Goal: Task Accomplishment & Management: Use online tool/utility

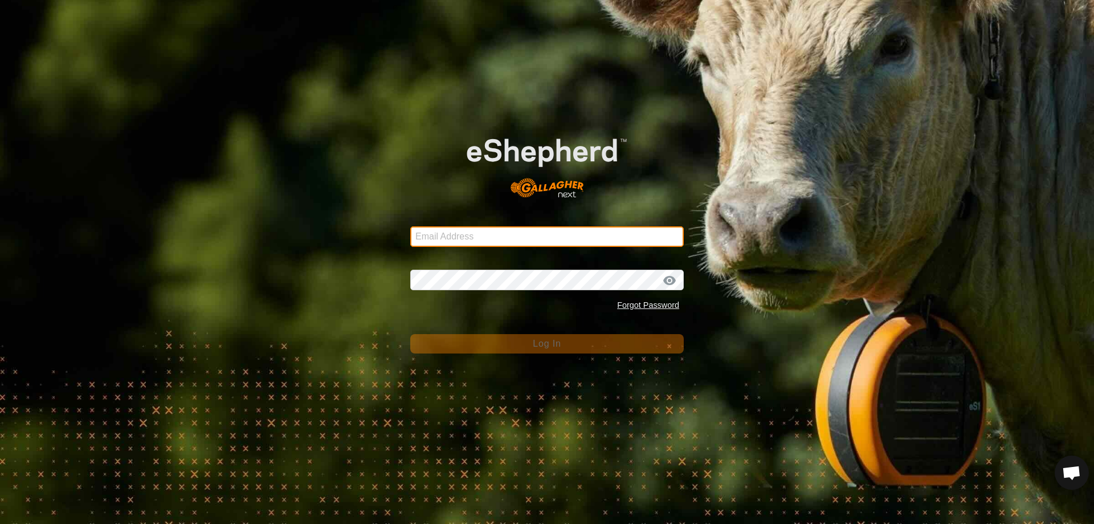
click at [496, 230] on input "Email Address" at bounding box center [546, 236] width 273 height 21
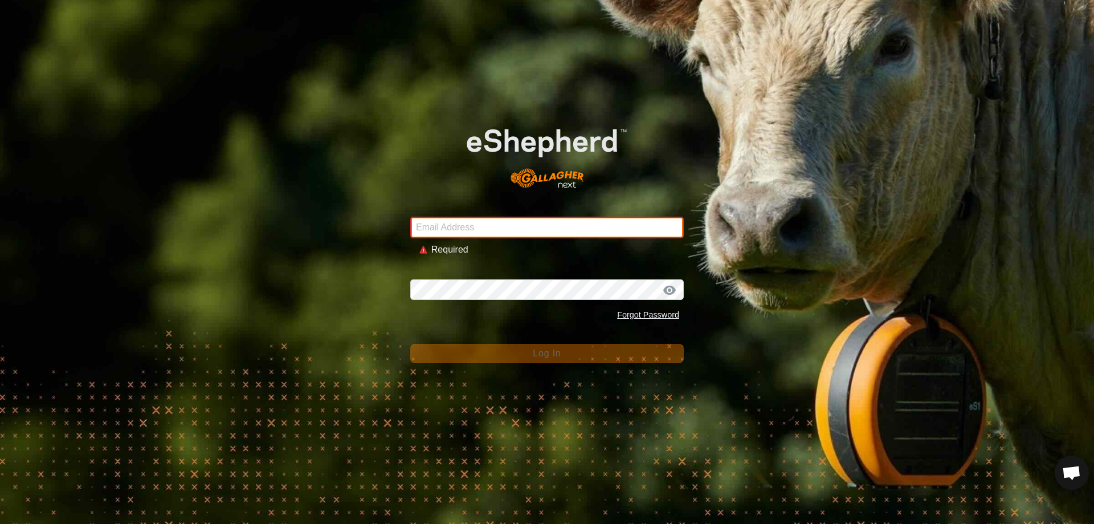
type input "[EMAIL_ADDRESS][DOMAIN_NAME]"
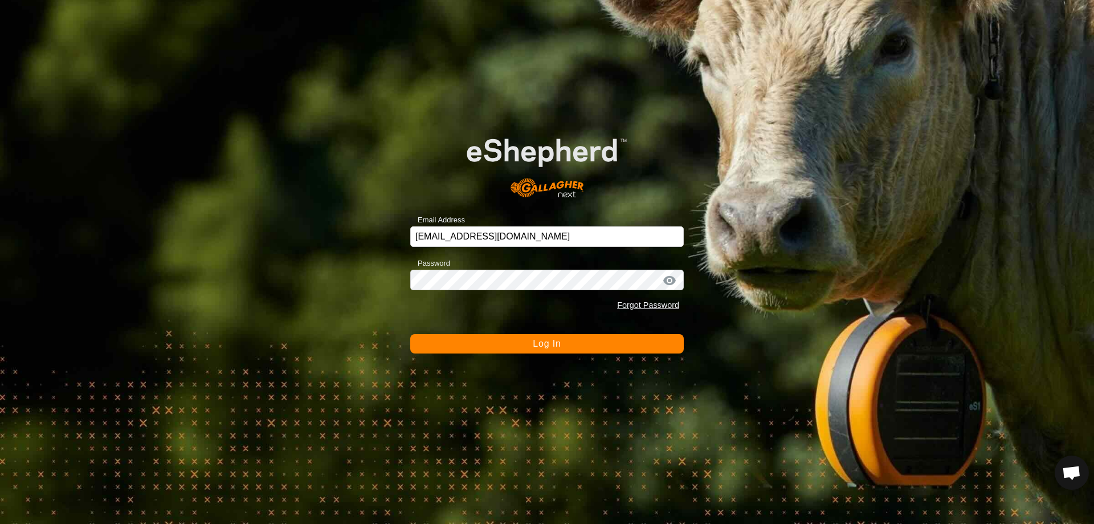
click at [516, 354] on div "Email Address [EMAIL_ADDRESS][DOMAIN_NAME] Password Forgot Password Log In" at bounding box center [547, 262] width 1094 height 524
click at [530, 345] on button "Log In" at bounding box center [546, 343] width 273 height 19
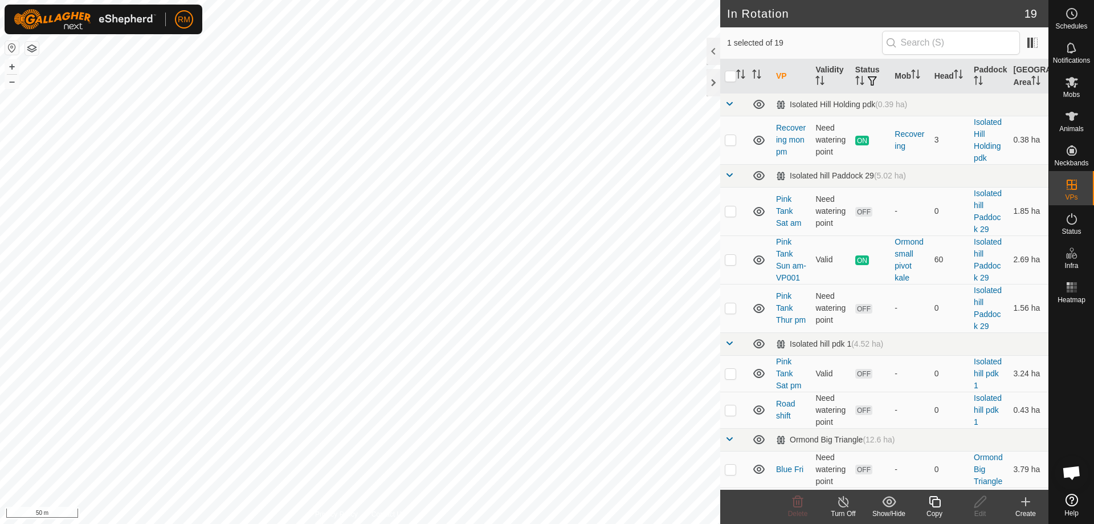
click at [937, 502] on icon at bounding box center [934, 501] width 14 height 14
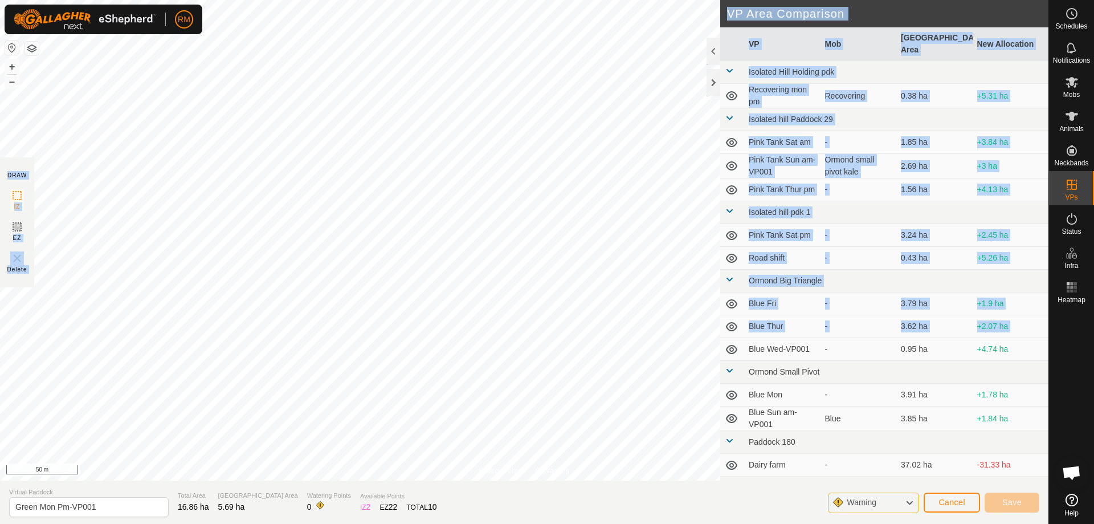
click at [613, 329] on div "Privacy Policy Contact Us Burn heap 22 + – ⇧ i 50 m DRAW IZ EZ Delete VP Area C…" at bounding box center [524, 262] width 1048 height 524
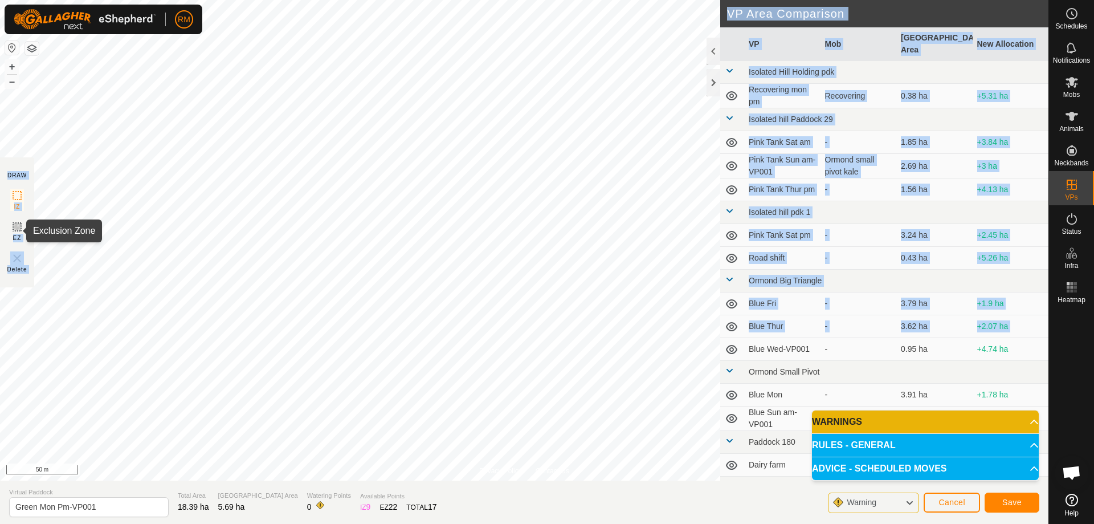
click at [15, 226] on icon at bounding box center [17, 226] width 7 height 7
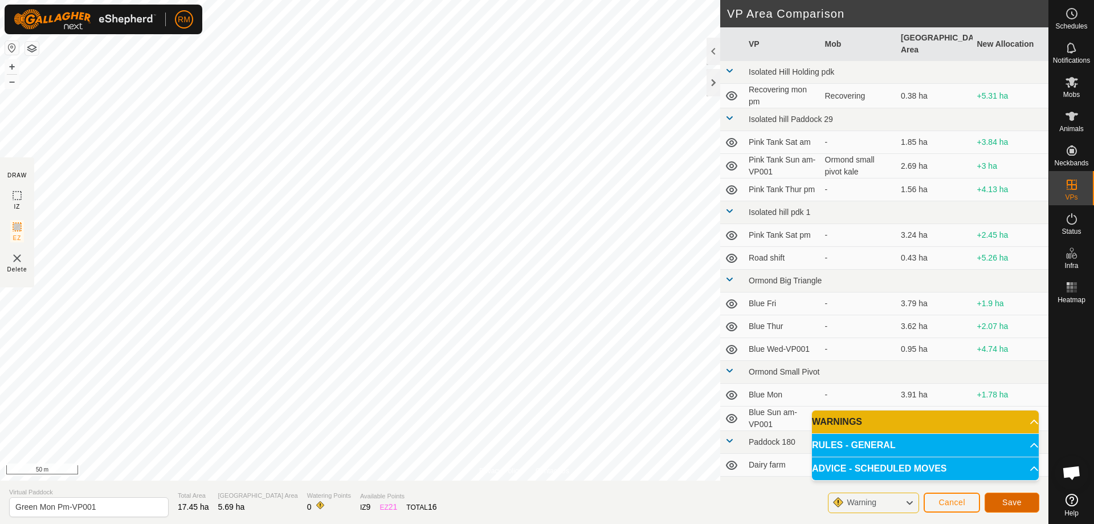
click at [1018, 502] on span "Save" at bounding box center [1011, 501] width 19 height 9
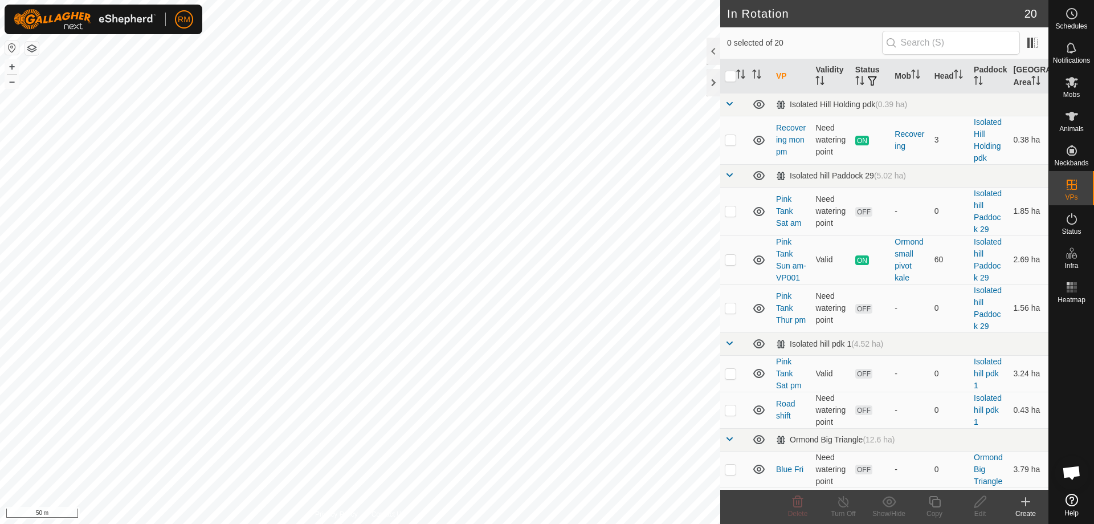
checkbox input "true"
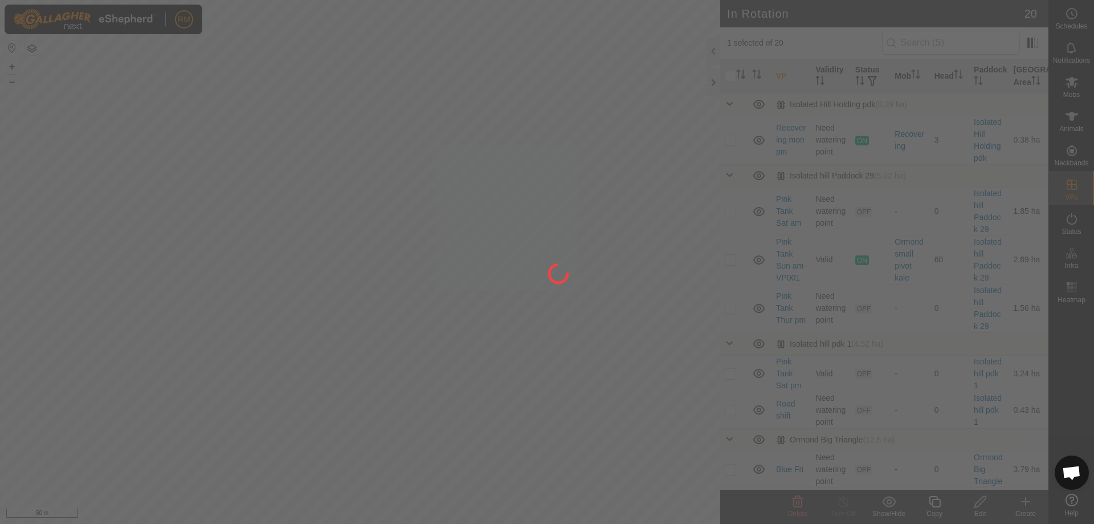
click at [189, 306] on div at bounding box center [547, 262] width 1094 height 524
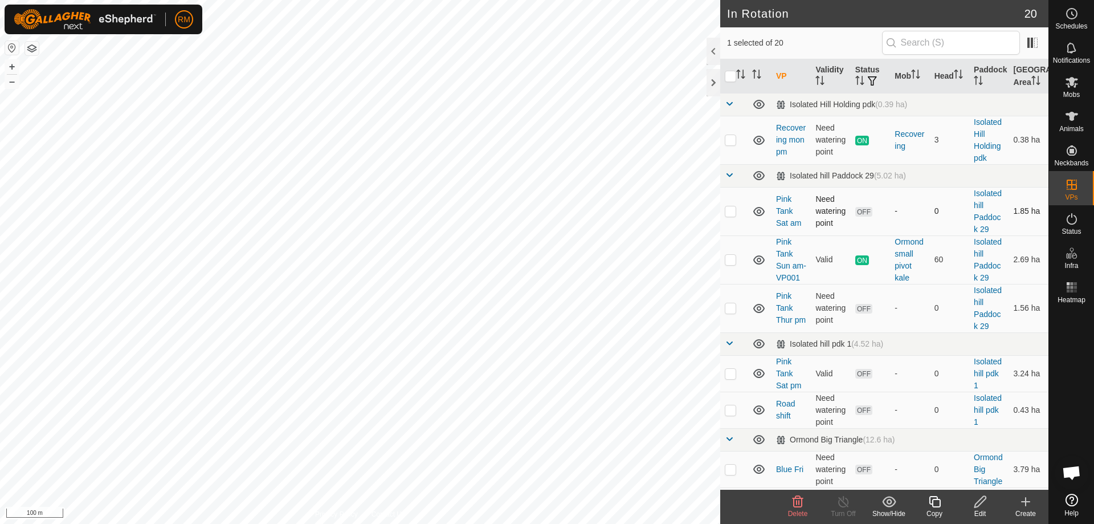
checkbox input "true"
checkbox input "false"
click at [937, 504] on icon at bounding box center [934, 501] width 14 height 14
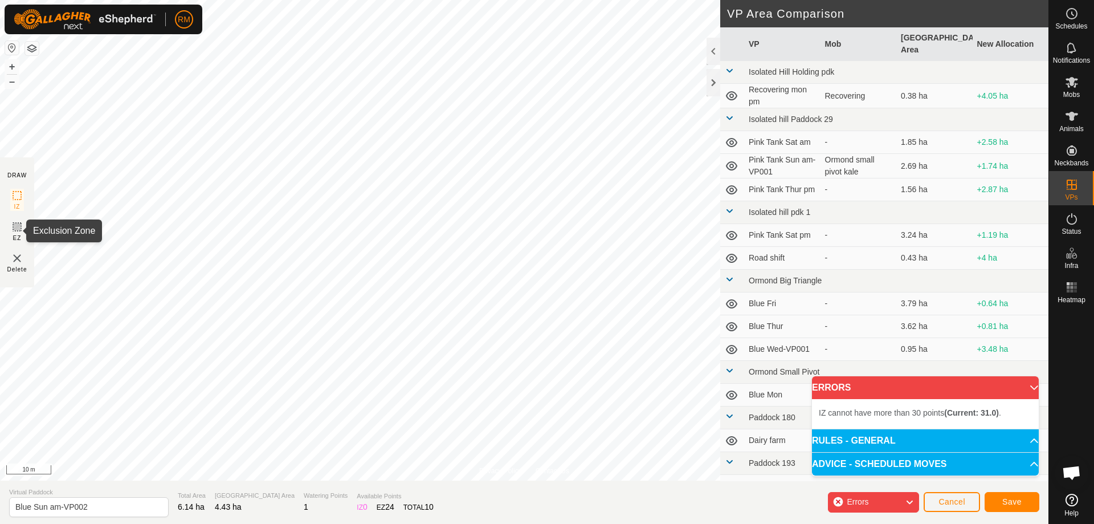
click at [14, 229] on icon at bounding box center [17, 226] width 7 height 7
click at [954, 503] on span "Cancel" at bounding box center [951, 501] width 27 height 9
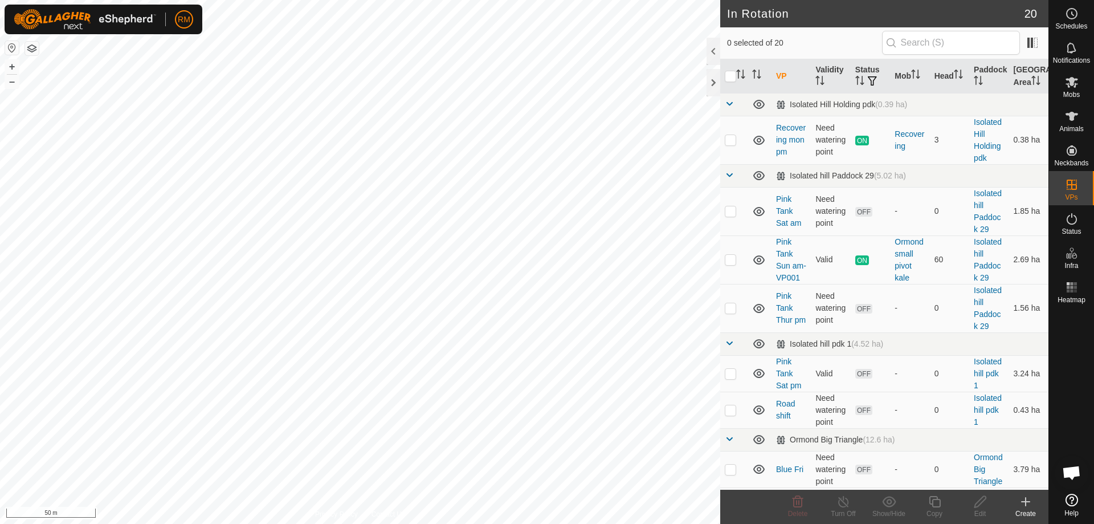
checkbox input "true"
click at [934, 501] on icon at bounding box center [934, 501] width 14 height 14
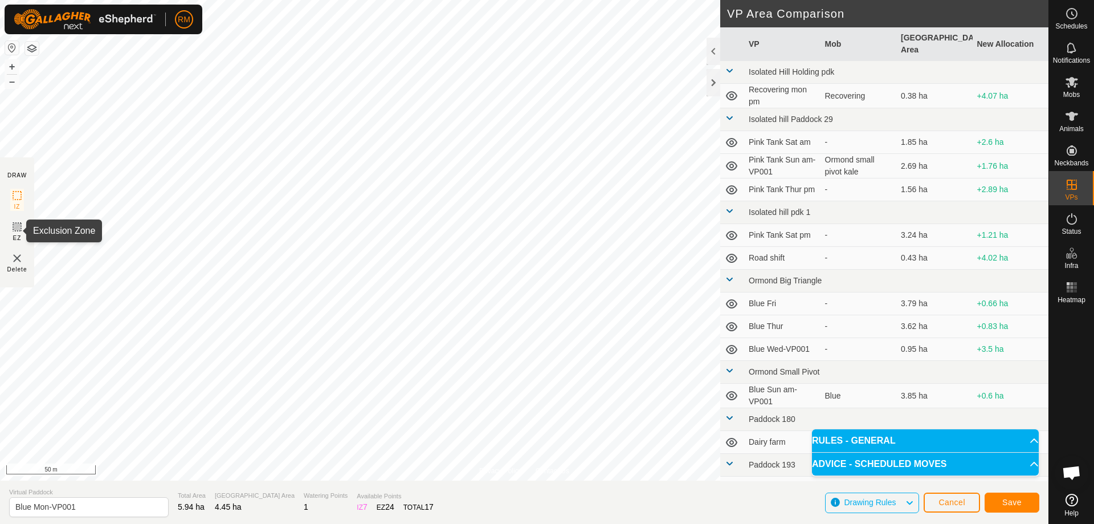
click at [15, 224] on icon at bounding box center [17, 227] width 14 height 14
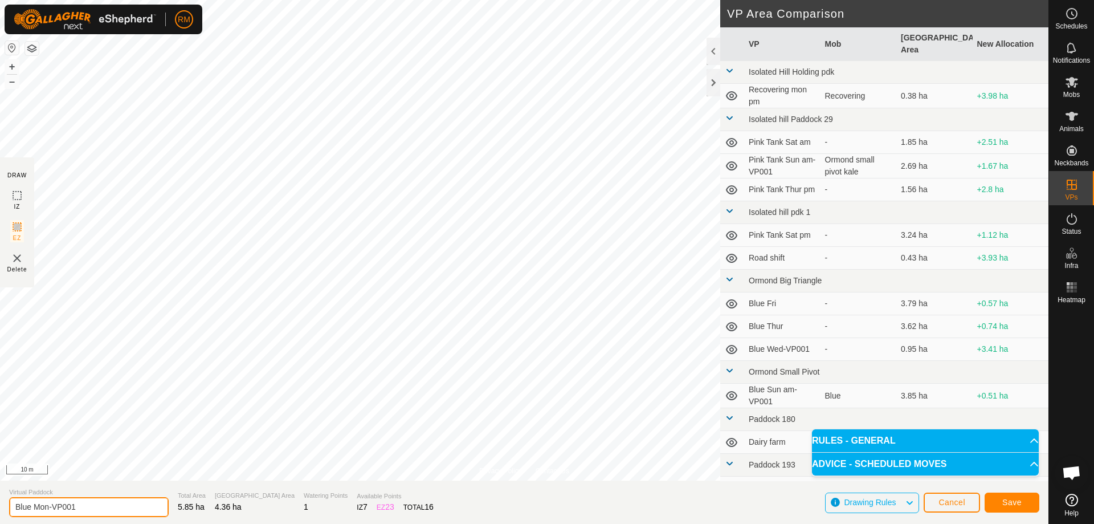
click at [93, 509] on input "Blue Mon-VP001" at bounding box center [89, 507] width 160 height 20
click at [96, 506] on input "Blue Mon-VP001" at bounding box center [89, 507] width 160 height 20
type input "Blue Tue"
click at [1019, 503] on span "Save" at bounding box center [1011, 501] width 19 height 9
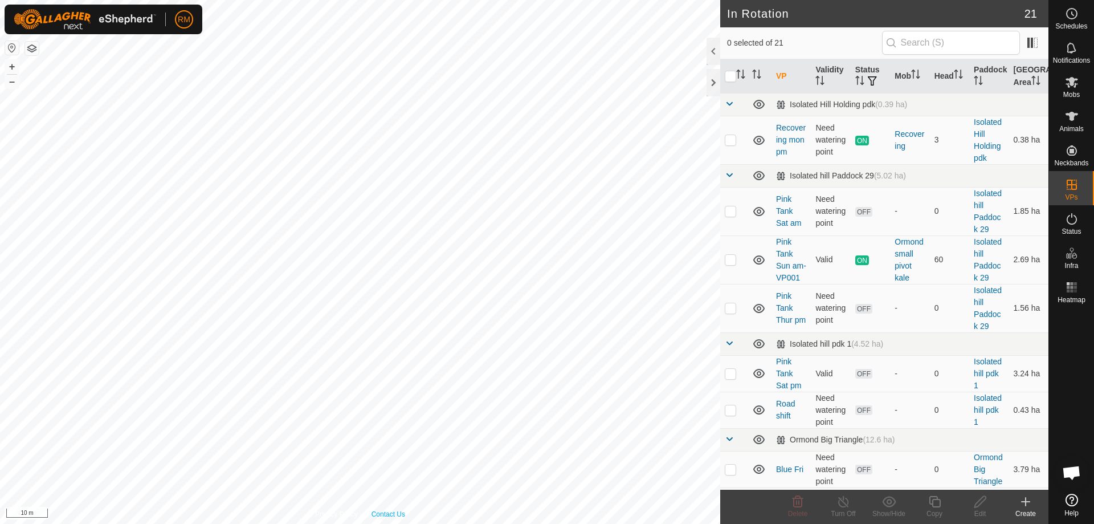
checkbox input "true"
checkbox input "false"
click at [933, 502] on icon at bounding box center [934, 501] width 11 height 11
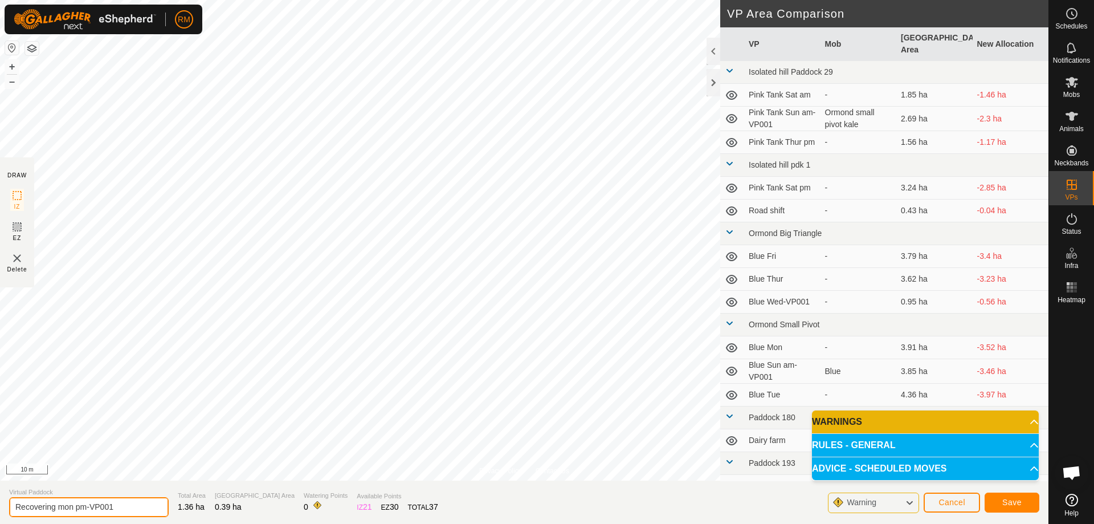
click at [116, 505] on input "Recovering mon pm-VP001" at bounding box center [89, 507] width 160 height 20
type input "Recovering Tue"
click at [993, 500] on button "Save" at bounding box center [1011, 502] width 55 height 20
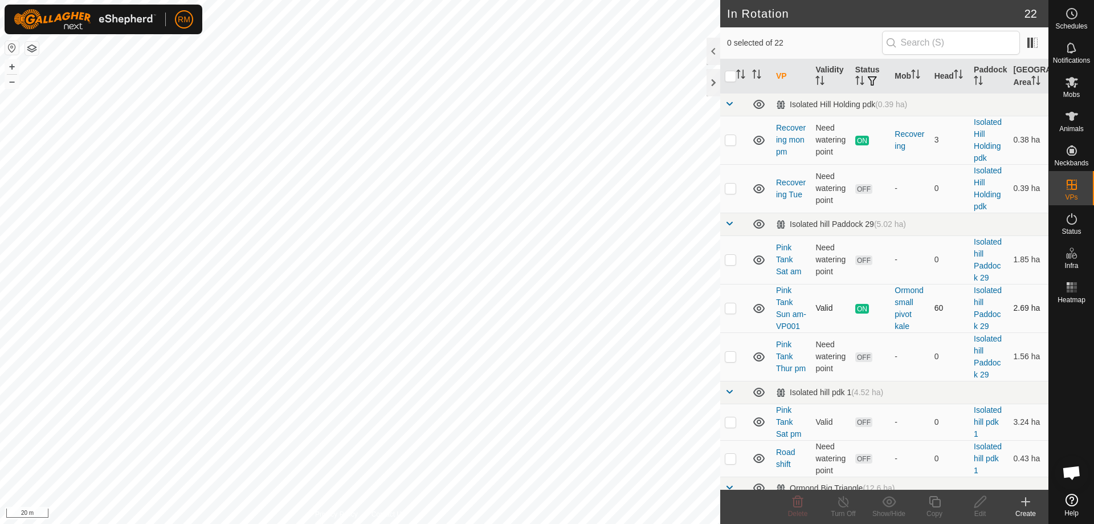
checkbox input "true"
click at [935, 505] on icon at bounding box center [934, 501] width 14 height 14
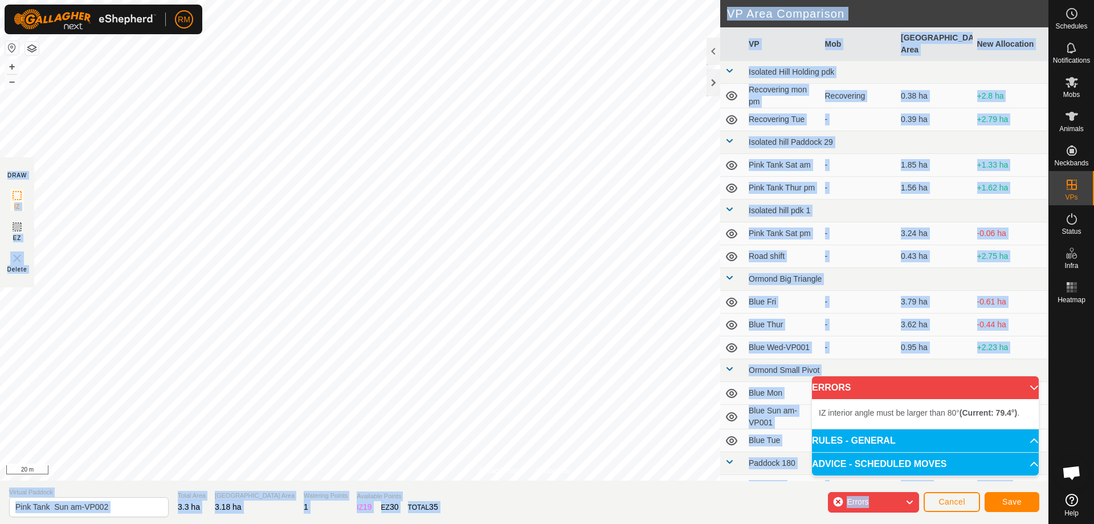
drag, startPoint x: 565, startPoint y: 300, endPoint x: 733, endPoint y: 169, distance: 212.7
click at [732, 171] on div "Privacy Policy Contact Us Type: Inclusion Zone undefined Animal + – ⇧ i 20 m DR…" at bounding box center [524, 262] width 1048 height 524
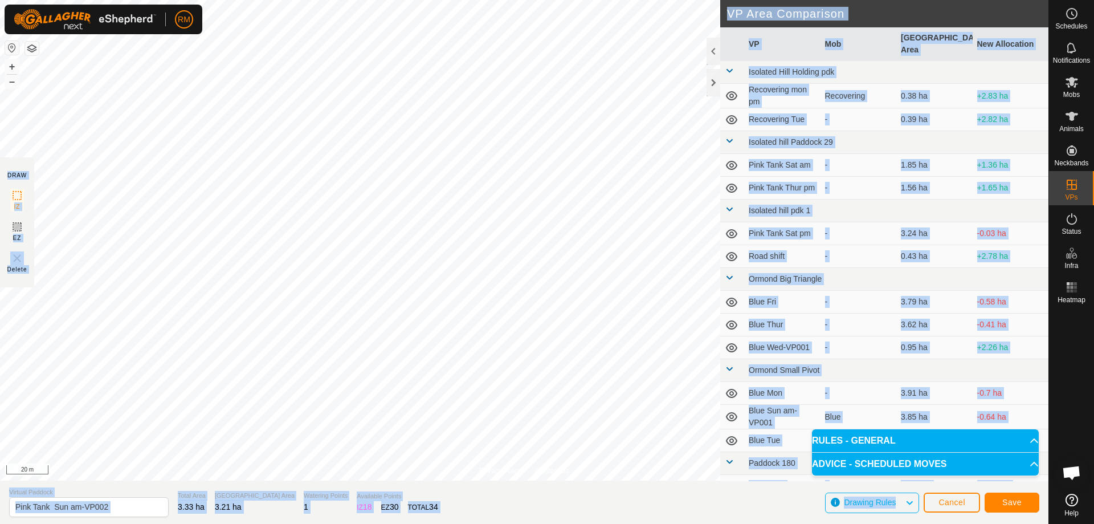
click at [525, 506] on section "Virtual Paddock Pink Tank Sun am-VP002 Total Area 3.33 ha Grazing Area 3.21 ha …" at bounding box center [524, 501] width 1048 height 43
click at [624, 510] on section "Virtual Paddock Pink Tank Sun am-VP002 Total Area 3.33 ha Grazing Area 3.21 ha …" at bounding box center [524, 501] width 1048 height 43
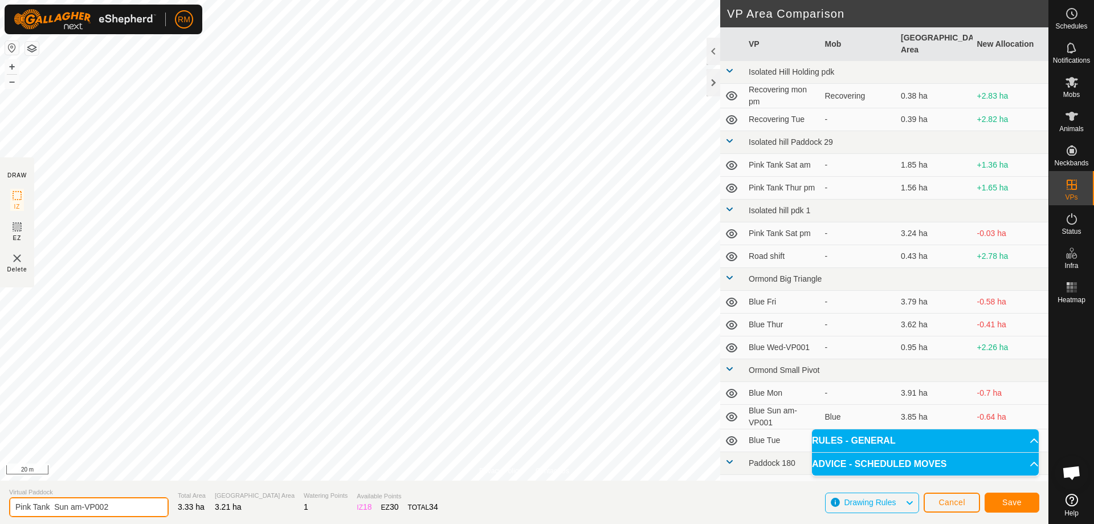
click at [119, 504] on input "Pink Tank Sun am-VP002" at bounding box center [89, 507] width 160 height 20
type input "Pink Tank Tue"
click at [1023, 501] on button "Save" at bounding box center [1011, 502] width 55 height 20
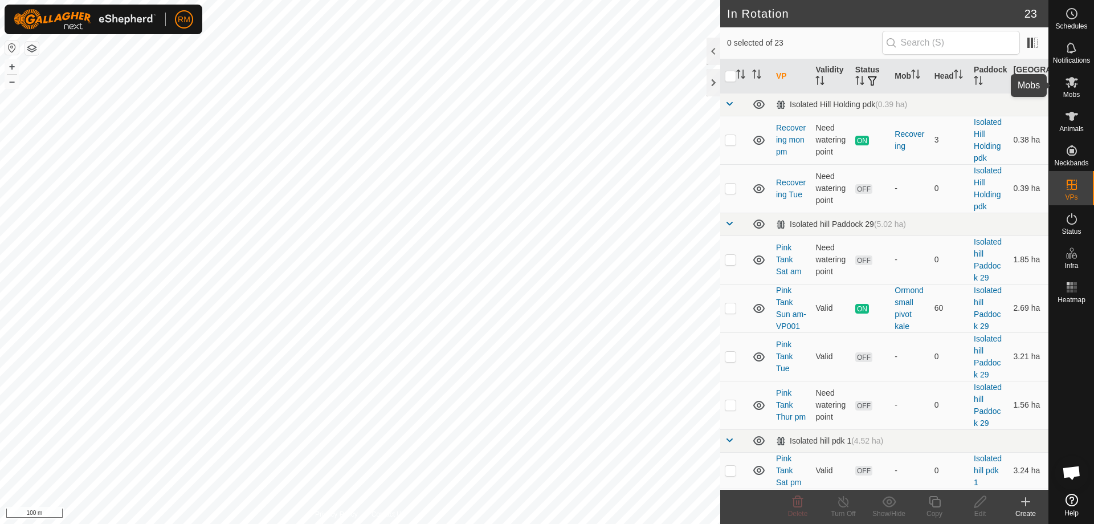
click at [1065, 84] on icon at bounding box center [1071, 82] width 13 height 11
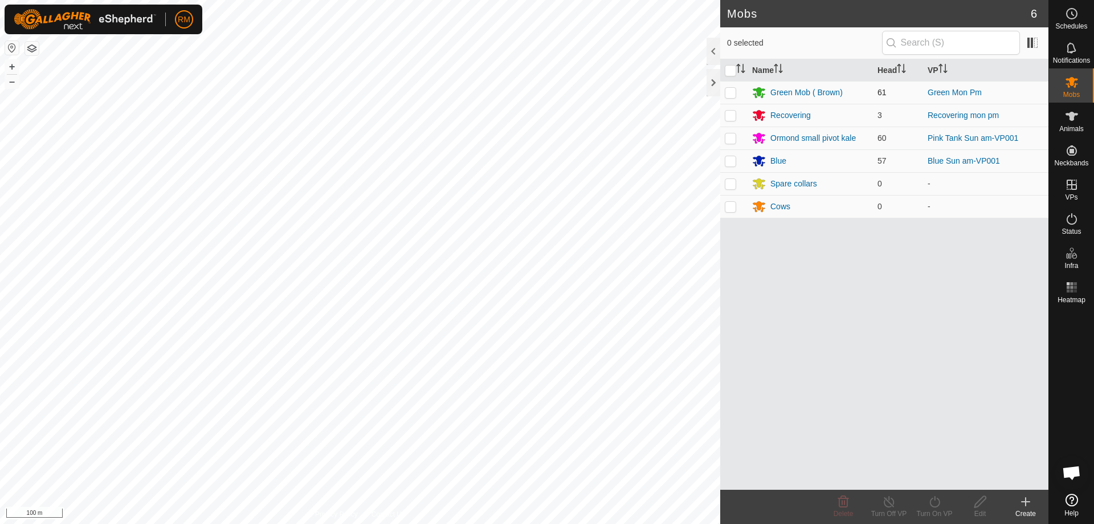
click at [725, 91] on p-checkbox at bounding box center [730, 92] width 11 height 9
checkbox input "true"
click at [937, 503] on icon at bounding box center [934, 501] width 14 height 14
click at [934, 501] on icon at bounding box center [934, 501] width 14 height 14
click at [935, 505] on icon at bounding box center [934, 501] width 14 height 14
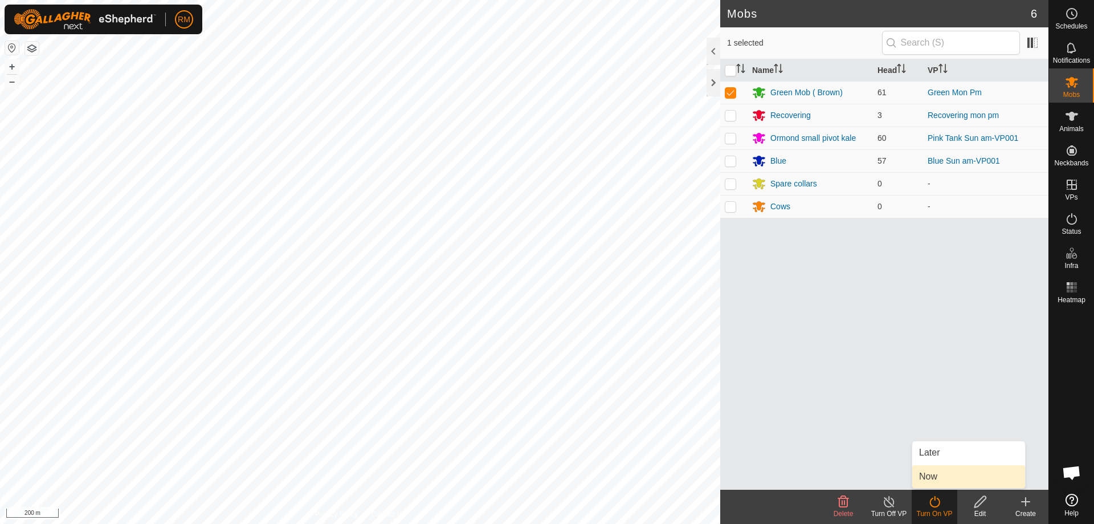
click at [930, 477] on link "Now" at bounding box center [968, 476] width 113 height 23
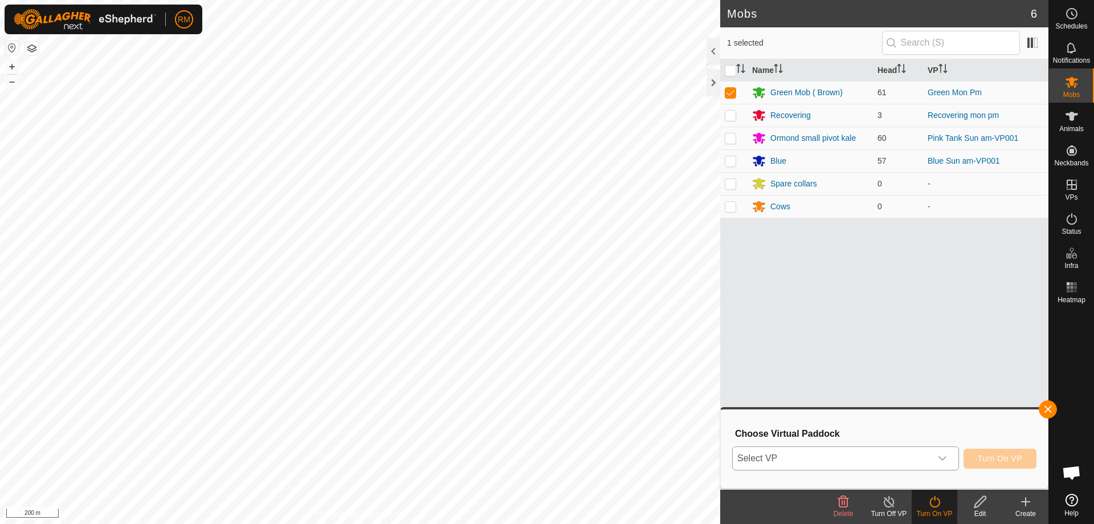
click at [951, 456] on div "dropdown trigger" at bounding box center [942, 458] width 23 height 23
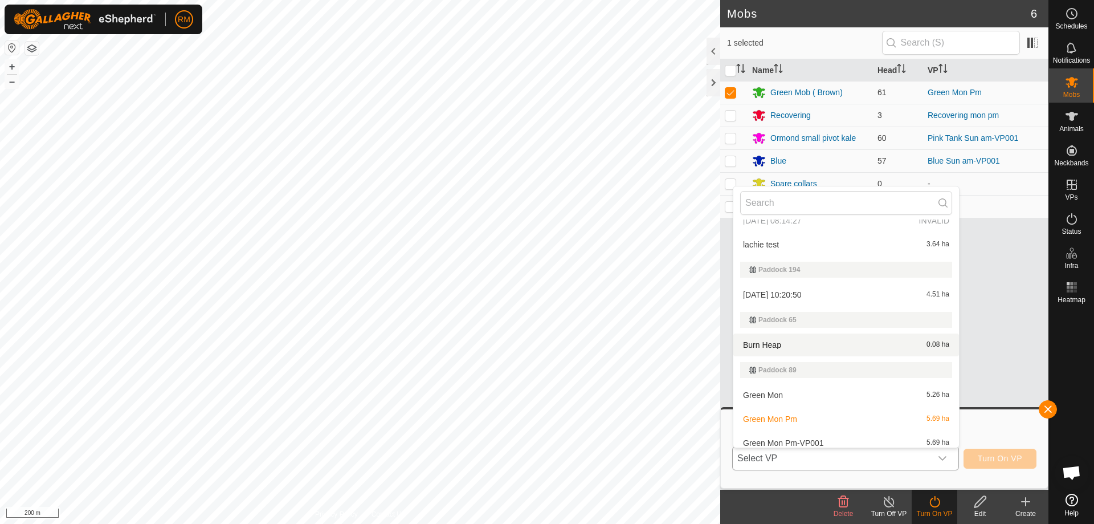
scroll to position [583, 0]
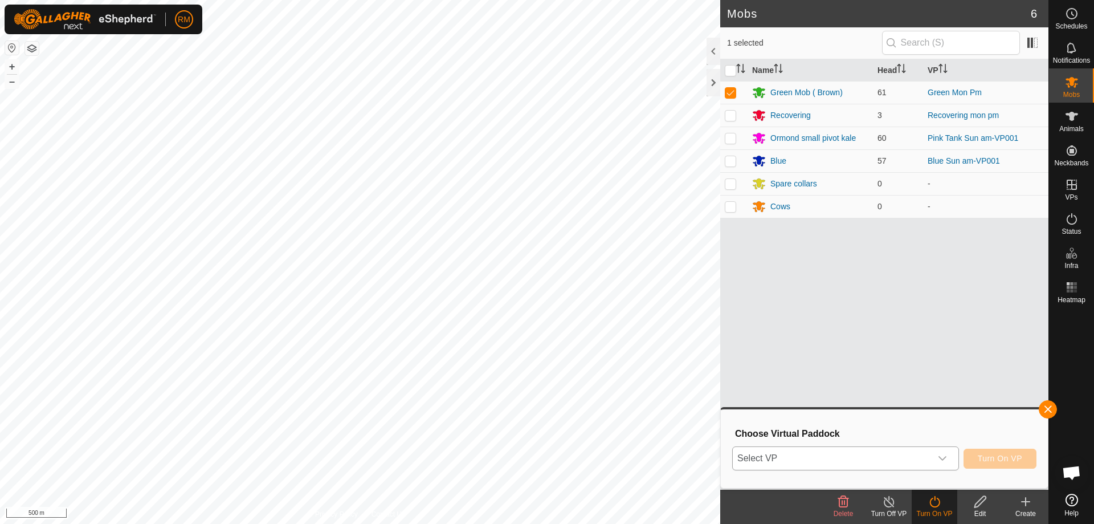
click at [755, 304] on div "Mobs 6 1 selected Name Head VP Green Mob ( Brown) 61 Green Mon Pm Recovering 3 …" at bounding box center [524, 262] width 1048 height 524
click at [1069, 216] on icon at bounding box center [1072, 219] width 14 height 14
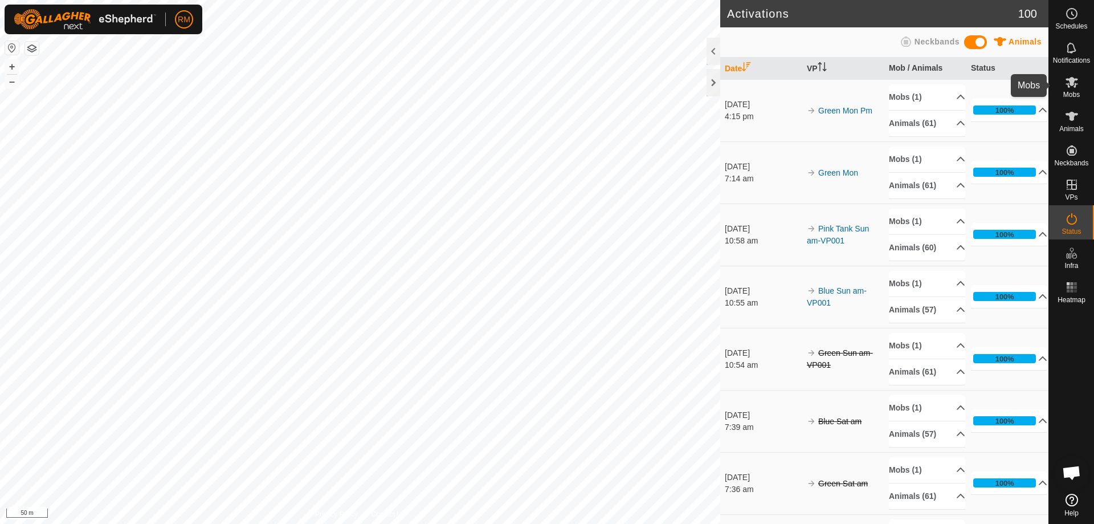
click at [1073, 86] on icon at bounding box center [1071, 82] width 13 height 11
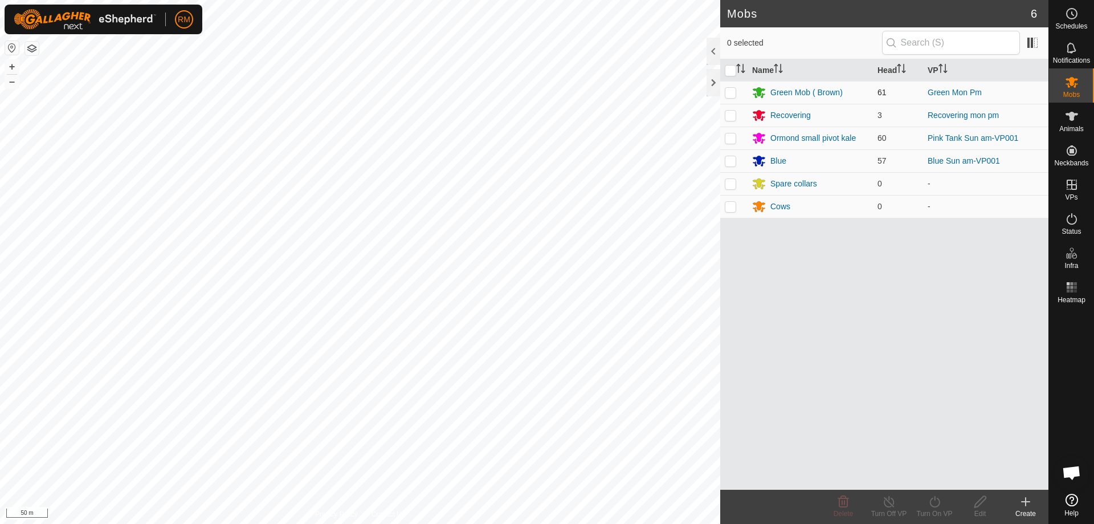
click at [725, 89] on p-checkbox at bounding box center [730, 92] width 11 height 9
checkbox input "true"
click at [931, 501] on icon at bounding box center [934, 501] width 14 height 14
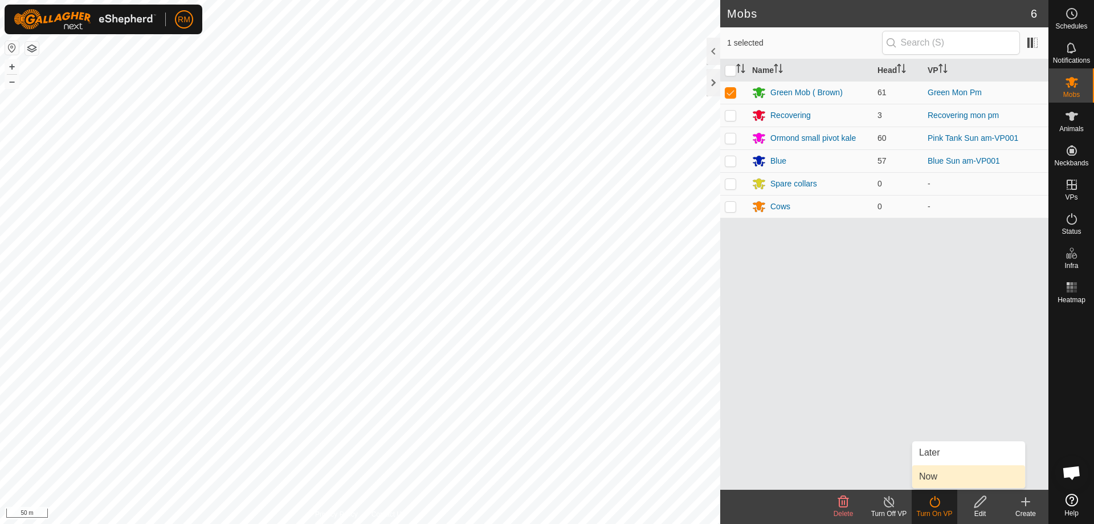
click at [941, 475] on link "Now" at bounding box center [968, 476] width 113 height 23
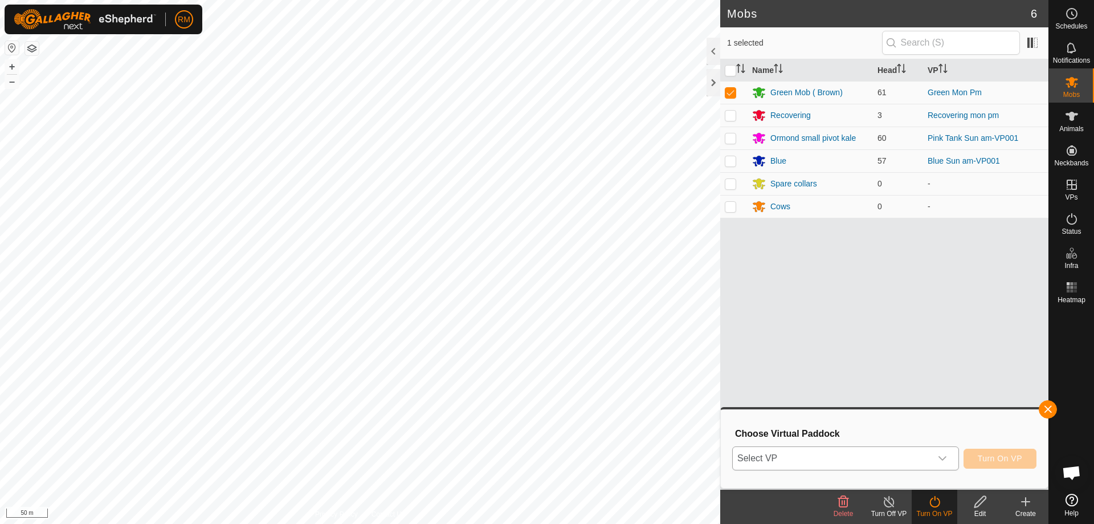
click at [941, 454] on icon "dropdown trigger" at bounding box center [942, 457] width 9 height 9
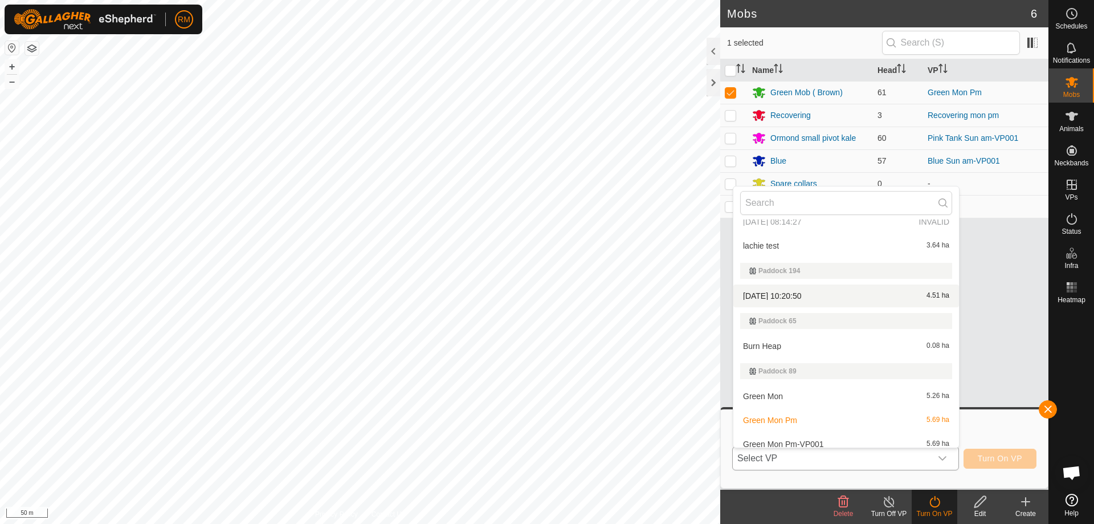
scroll to position [583, 0]
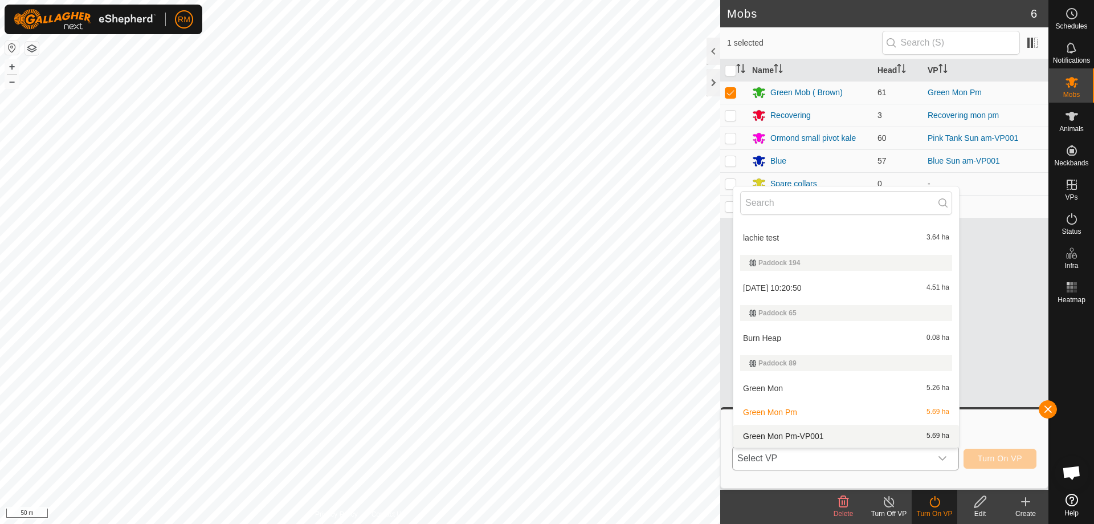
click at [869, 439] on li "Green Mon Pm-VP001 5.69 ha" at bounding box center [846, 435] width 226 height 23
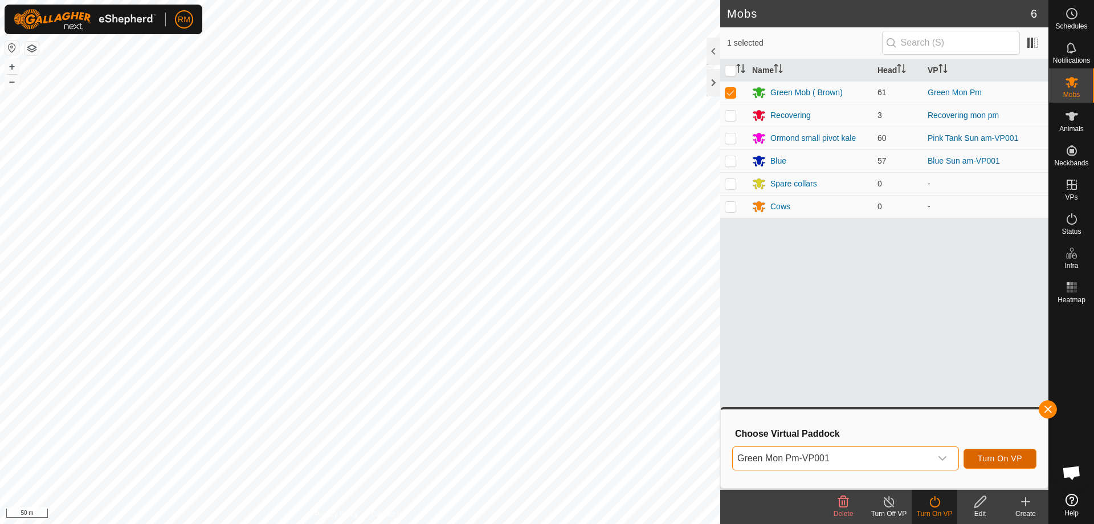
click at [1001, 457] on span "Turn On VP" at bounding box center [1000, 457] width 44 height 9
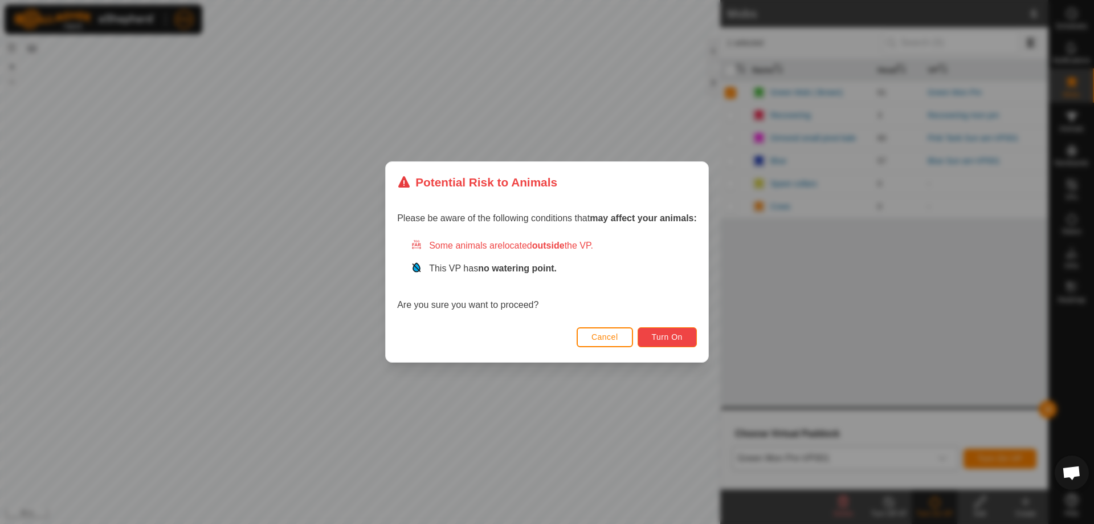
click at [677, 330] on button "Turn On" at bounding box center [666, 337] width 59 height 20
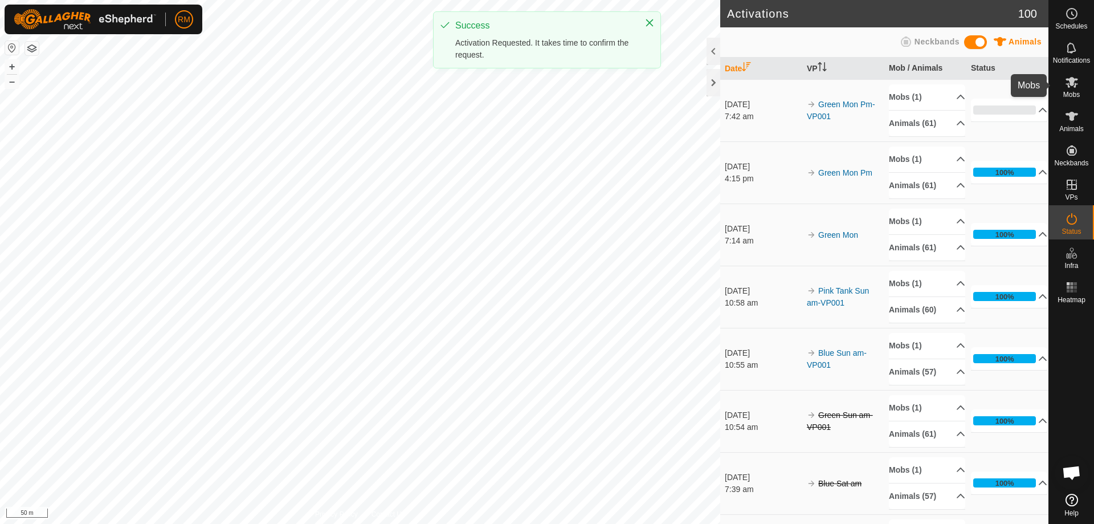
click at [1076, 86] on icon at bounding box center [1072, 82] width 14 height 14
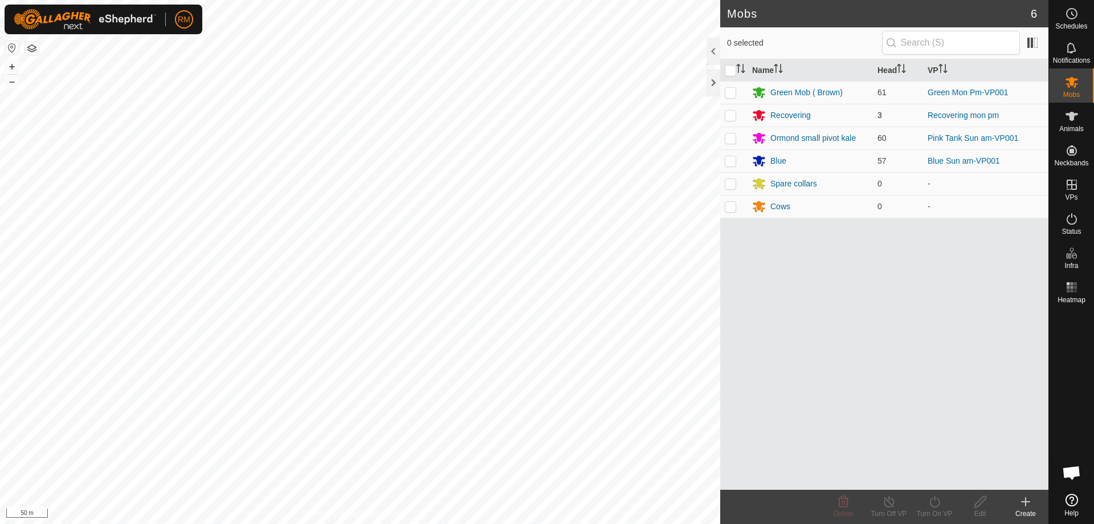
click at [725, 115] on p-checkbox at bounding box center [730, 115] width 11 height 9
checkbox input "true"
click at [937, 498] on icon at bounding box center [934, 501] width 10 height 11
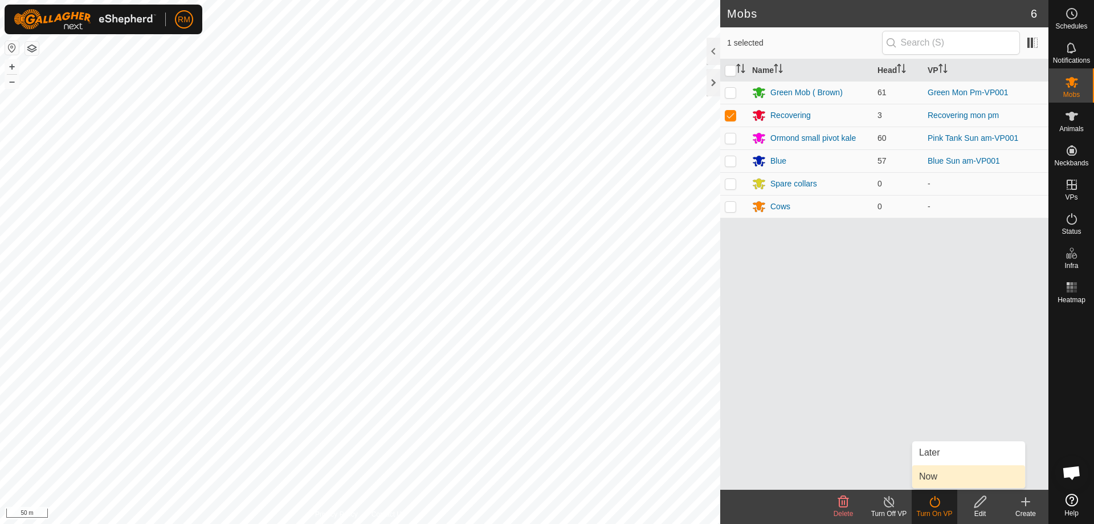
click at [938, 477] on link "Now" at bounding box center [968, 476] width 113 height 23
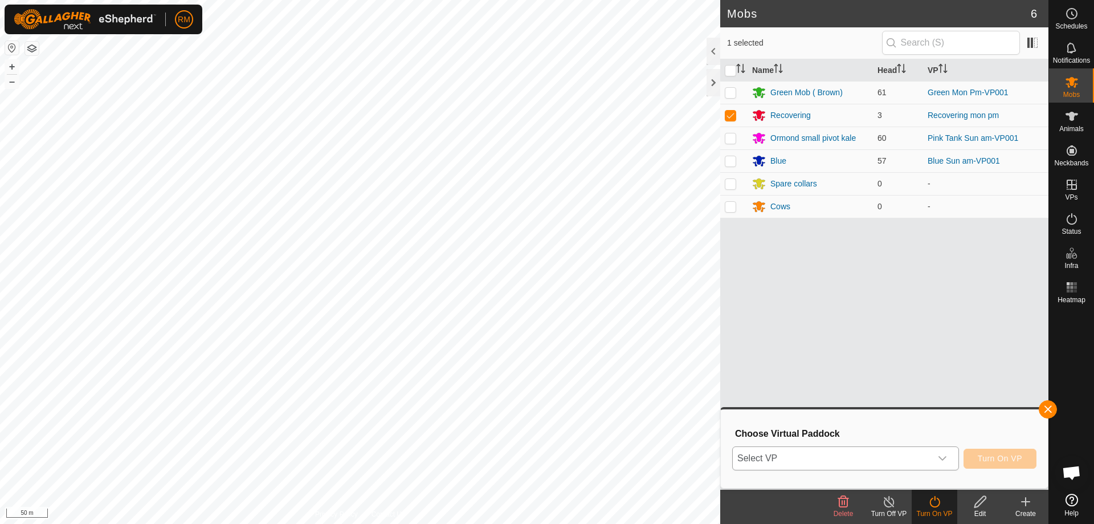
click at [940, 456] on icon "dropdown trigger" at bounding box center [942, 457] width 9 height 9
click at [943, 457] on icon "dropdown trigger" at bounding box center [942, 457] width 9 height 9
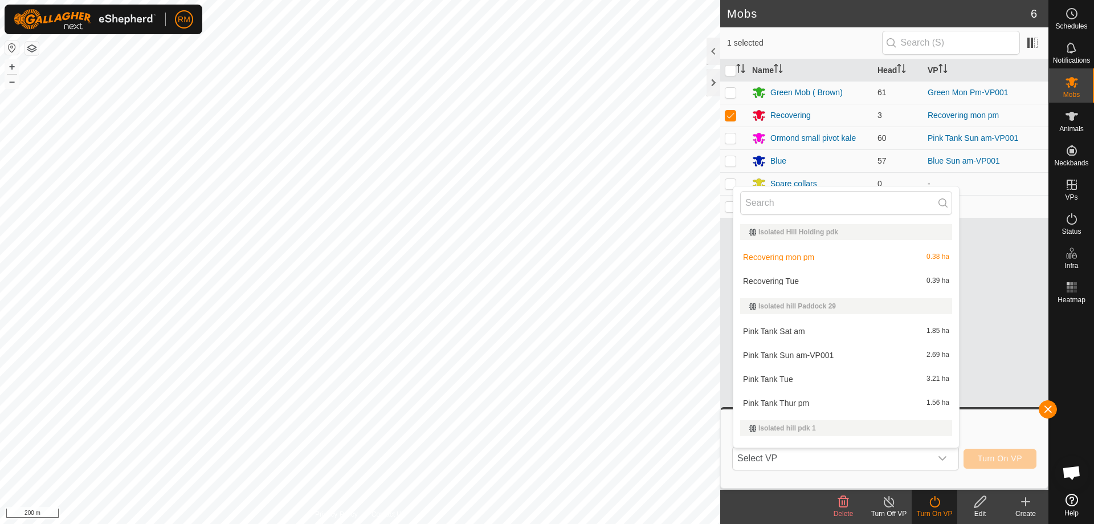
scroll to position [17, 0]
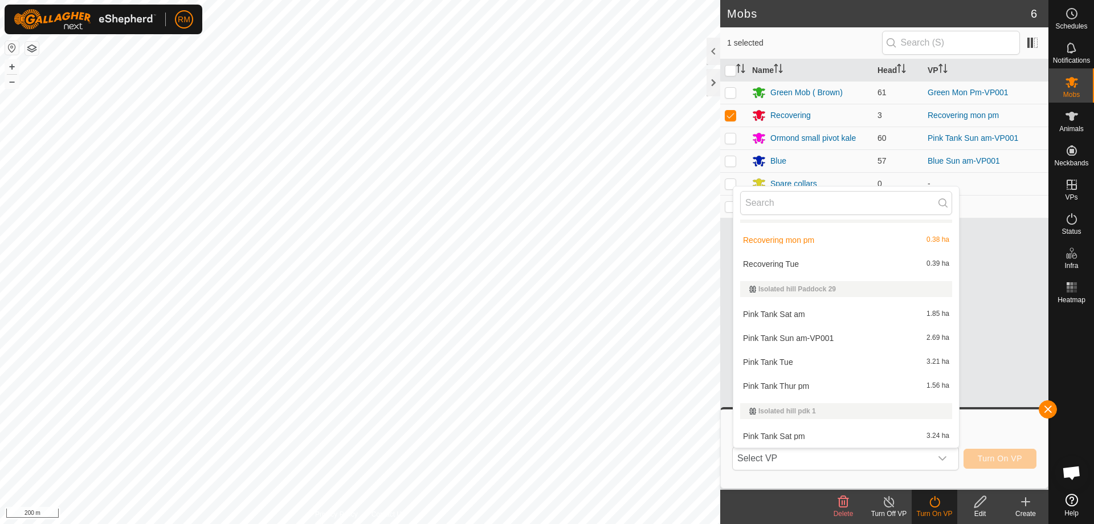
click at [793, 261] on li "Recovering Tue 0.39 ha" at bounding box center [846, 263] width 226 height 23
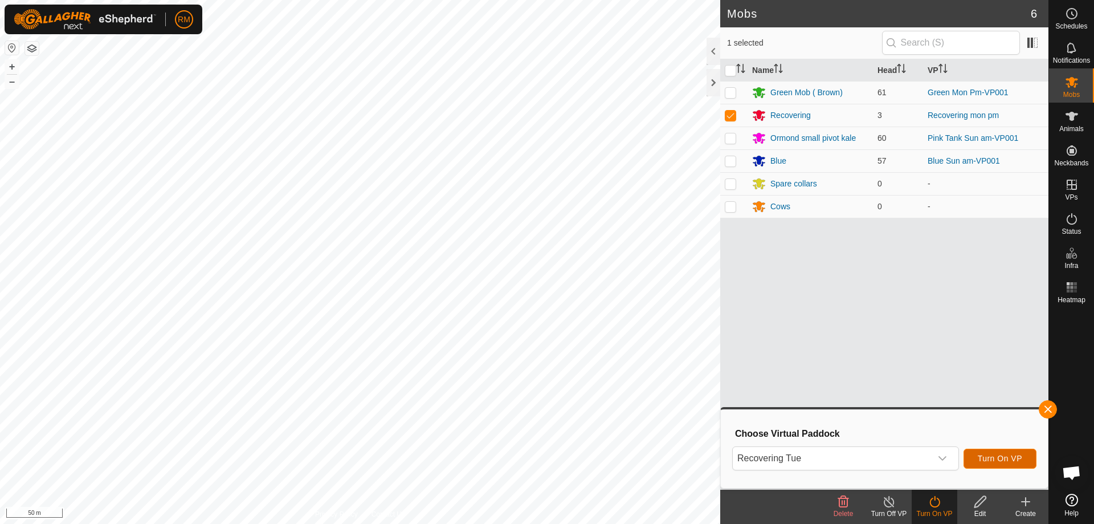
click at [1013, 457] on span "Turn On VP" at bounding box center [1000, 457] width 44 height 9
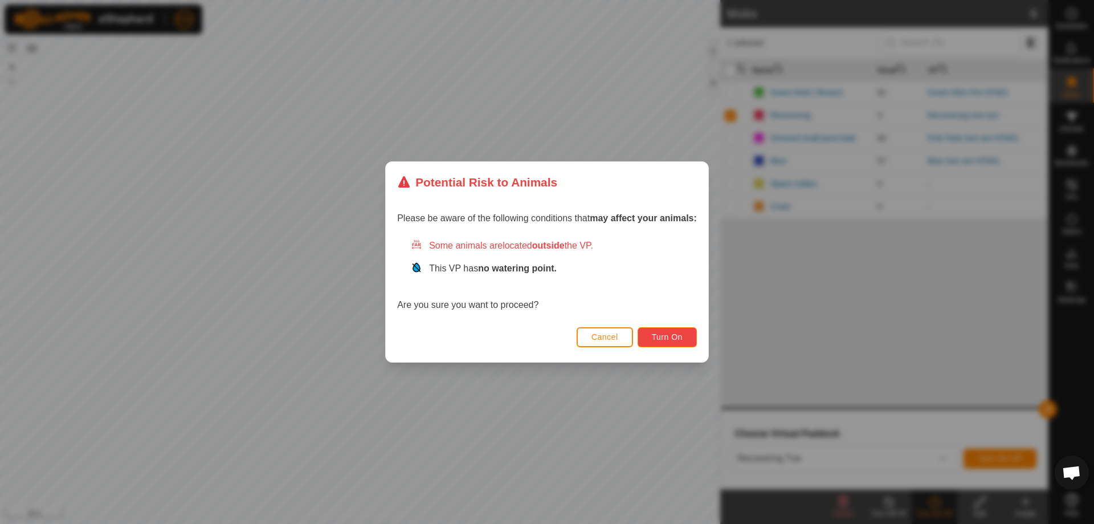
click at [674, 337] on span "Turn On" at bounding box center [667, 336] width 31 height 9
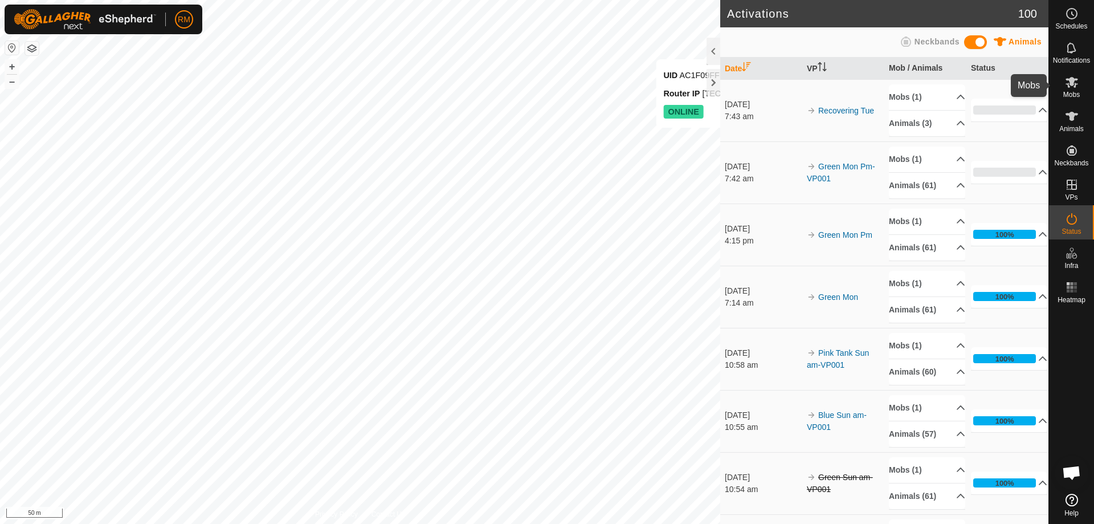
click at [1072, 88] on icon at bounding box center [1072, 82] width 14 height 14
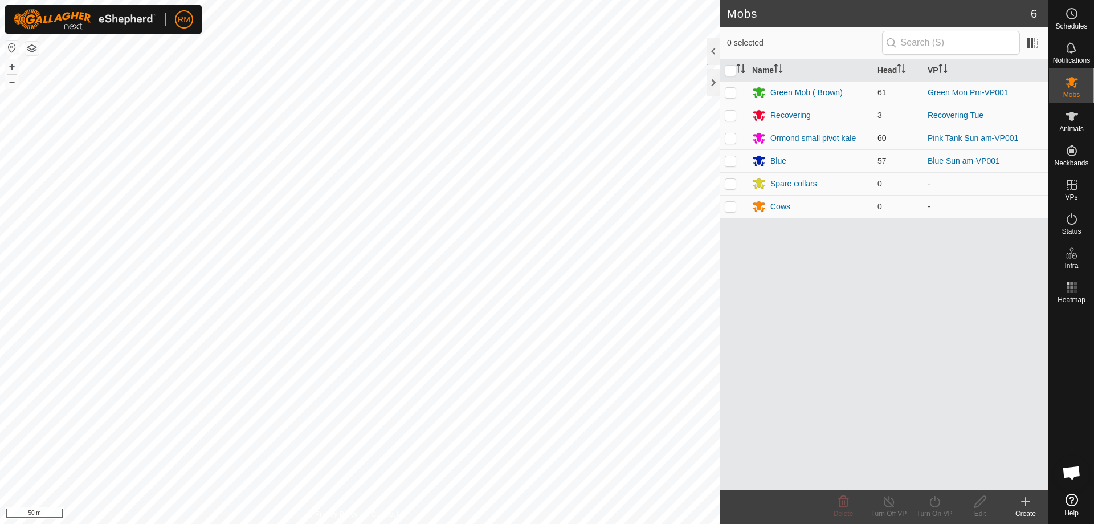
click at [729, 138] on p-checkbox at bounding box center [730, 137] width 11 height 9
checkbox input "true"
click at [938, 506] on icon at bounding box center [934, 501] width 14 height 14
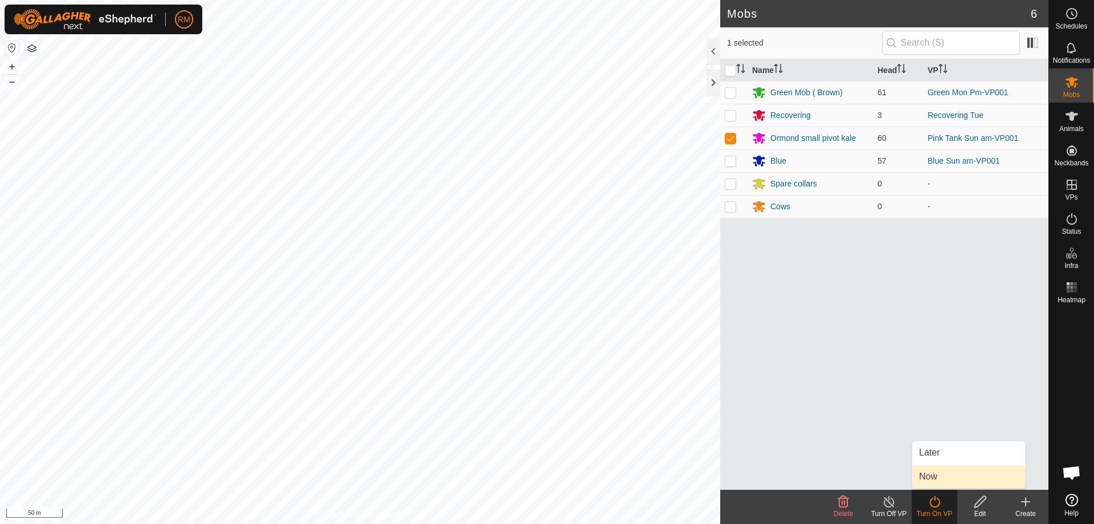
click at [947, 478] on link "Now" at bounding box center [968, 476] width 113 height 23
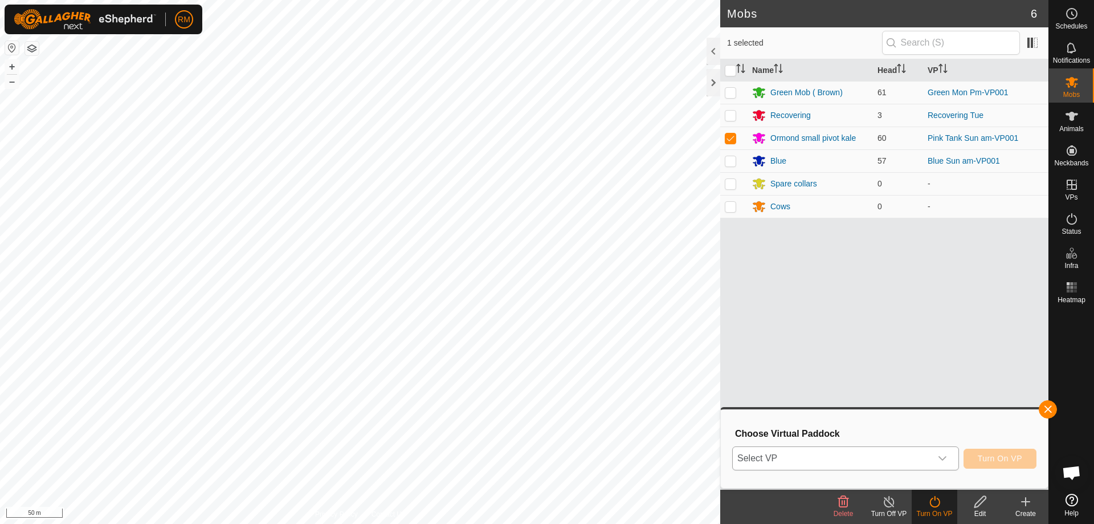
click at [940, 457] on icon "dropdown trigger" at bounding box center [942, 458] width 8 height 5
click at [941, 457] on icon "dropdown trigger" at bounding box center [942, 457] width 9 height 9
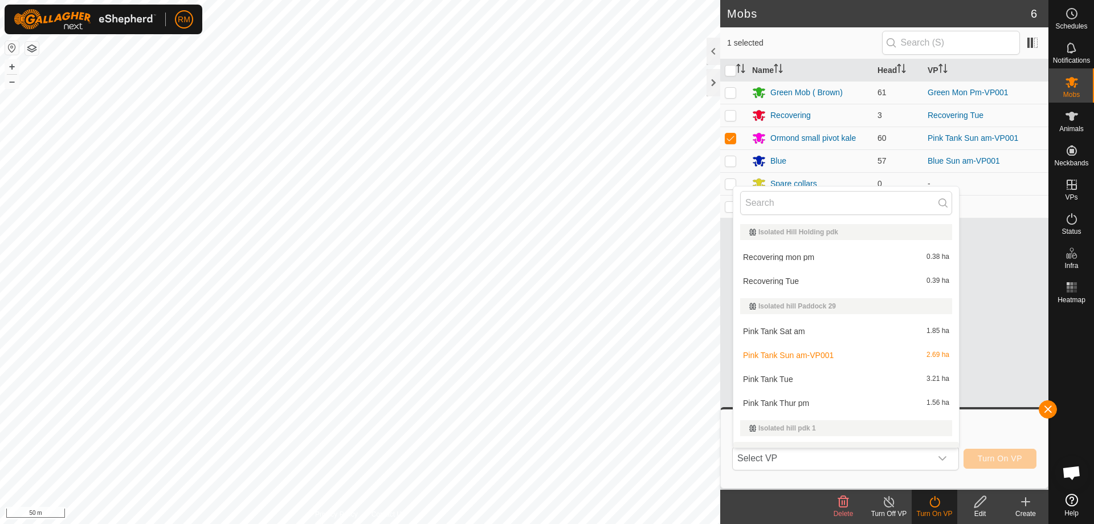
scroll to position [17, 0]
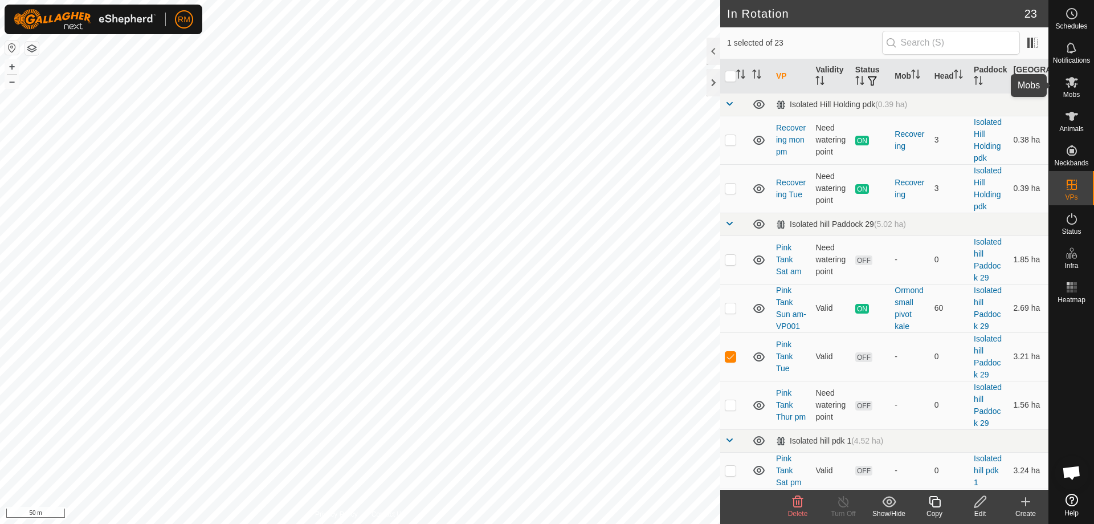
click at [1075, 84] on icon at bounding box center [1071, 82] width 13 height 11
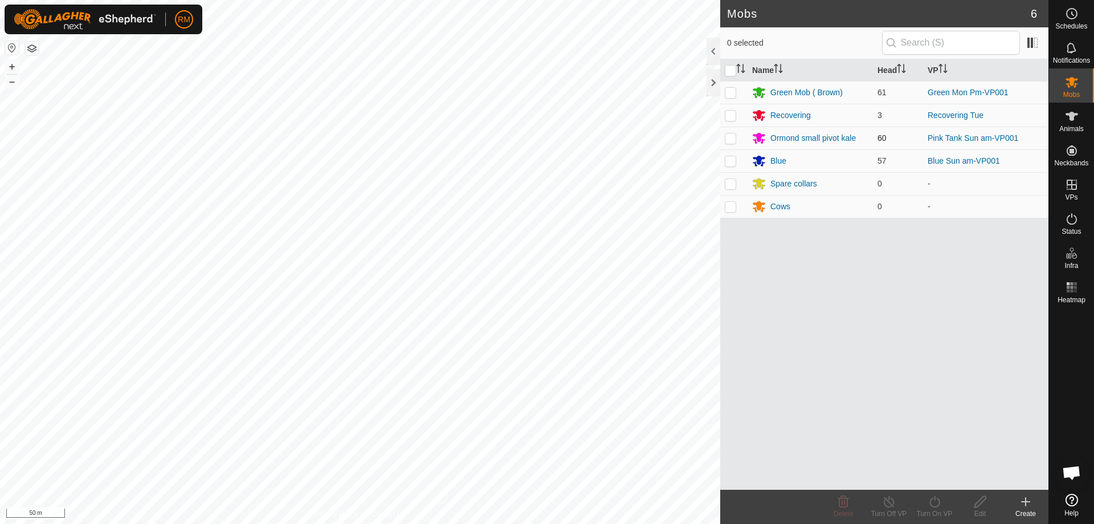
click at [733, 138] on p-checkbox at bounding box center [730, 137] width 11 height 9
checkbox input "true"
click at [939, 504] on icon at bounding box center [934, 501] width 10 height 11
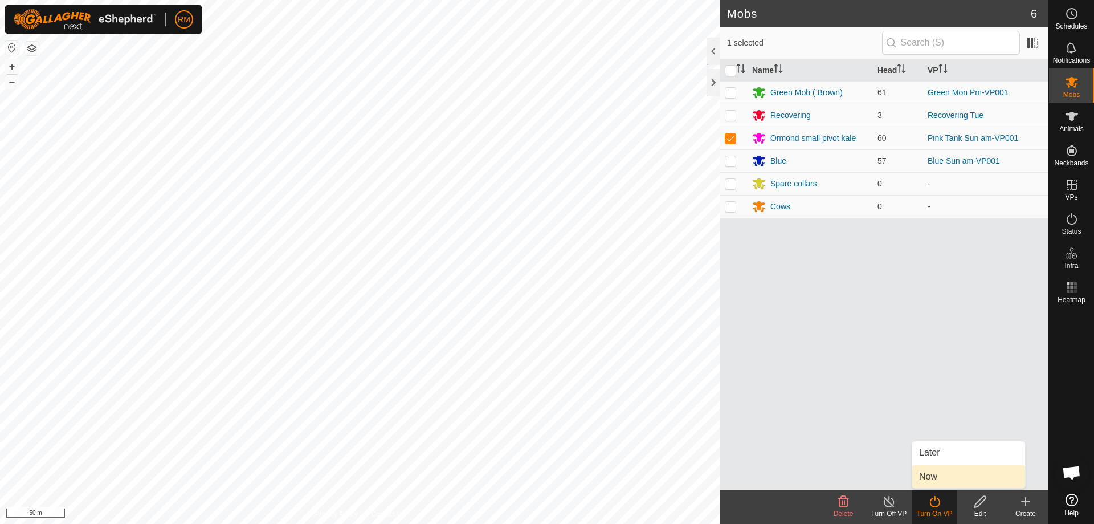
click at [964, 480] on link "Now" at bounding box center [968, 476] width 113 height 23
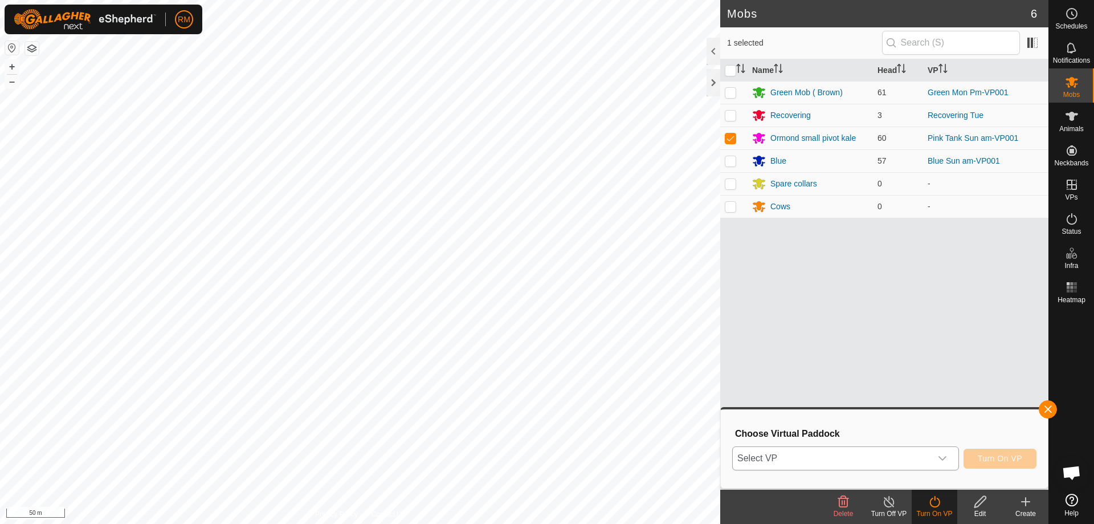
click at [943, 457] on icon "dropdown trigger" at bounding box center [942, 457] width 9 height 9
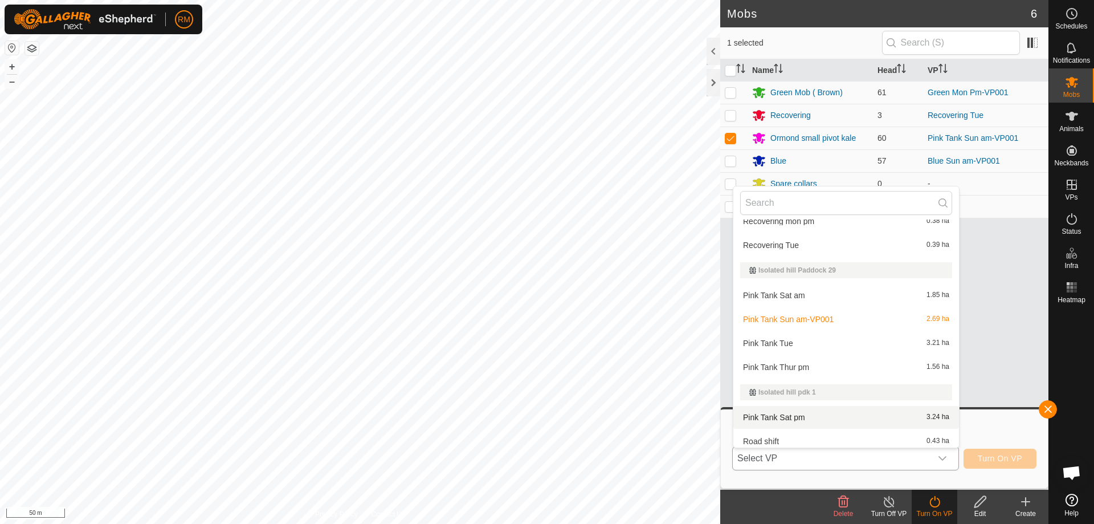
scroll to position [41, 0]
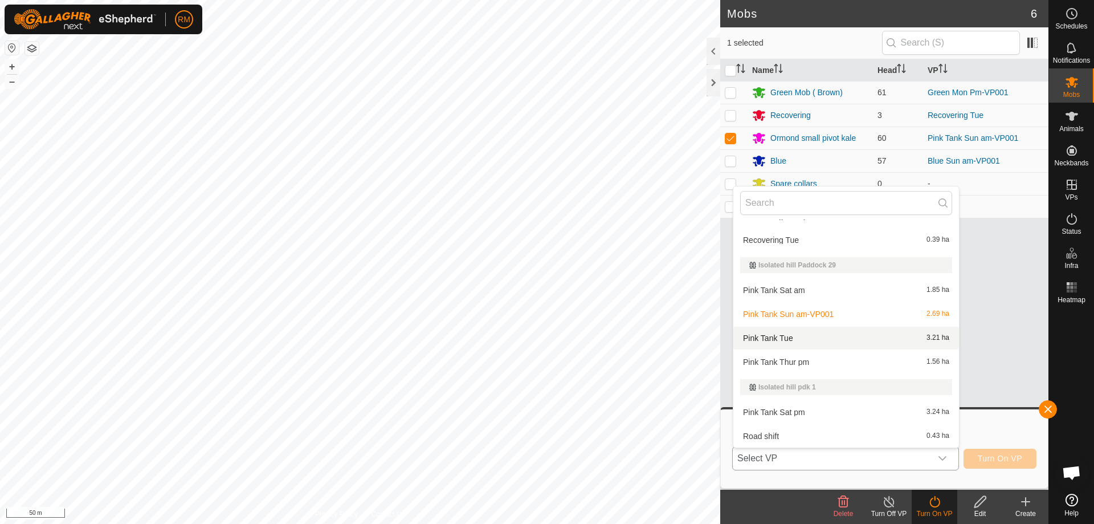
click at [776, 336] on li "Pink Tank Tue 3.21 ha" at bounding box center [846, 337] width 226 height 23
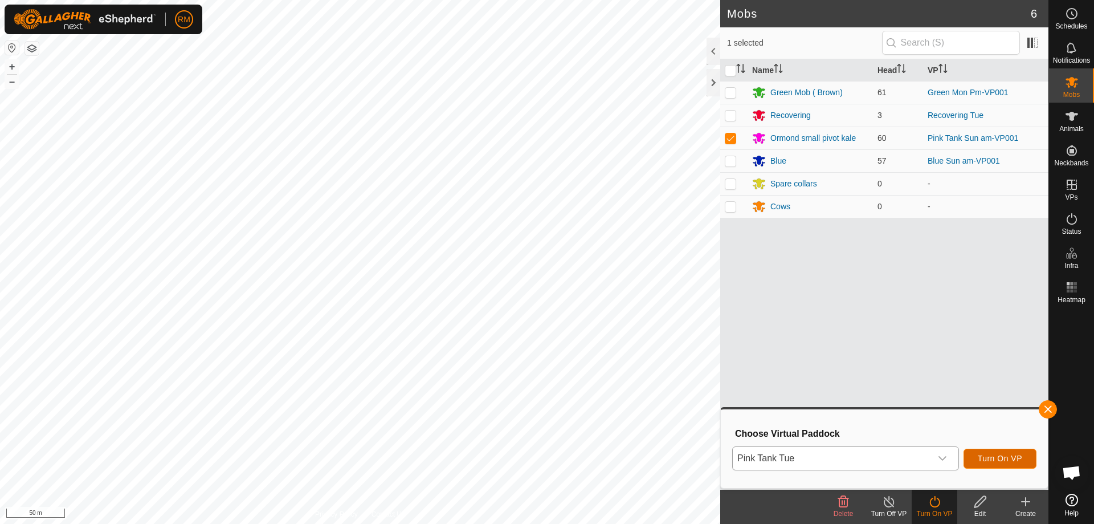
click at [991, 457] on span "Turn On VP" at bounding box center [1000, 457] width 44 height 9
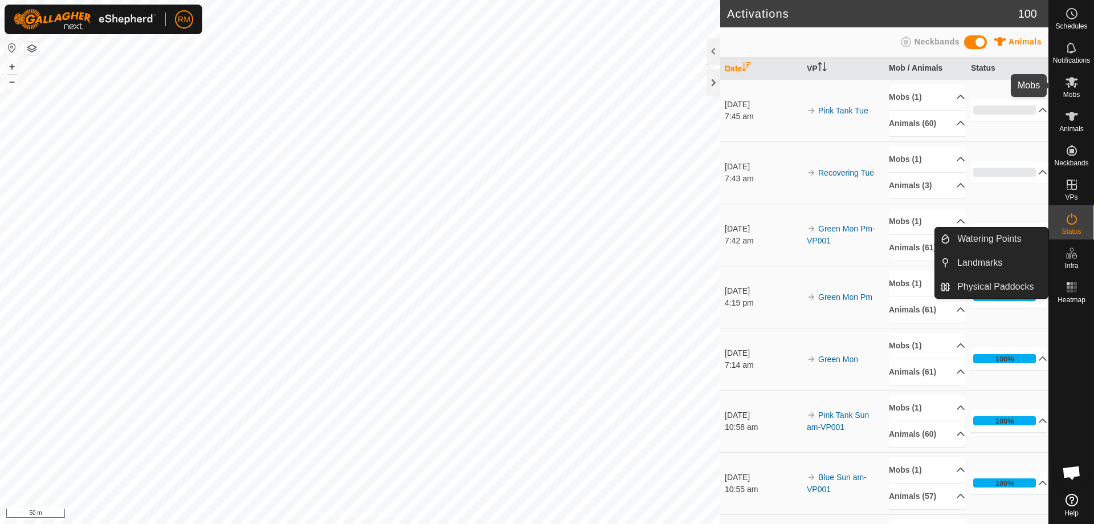
click at [1072, 84] on icon at bounding box center [1071, 82] width 13 height 11
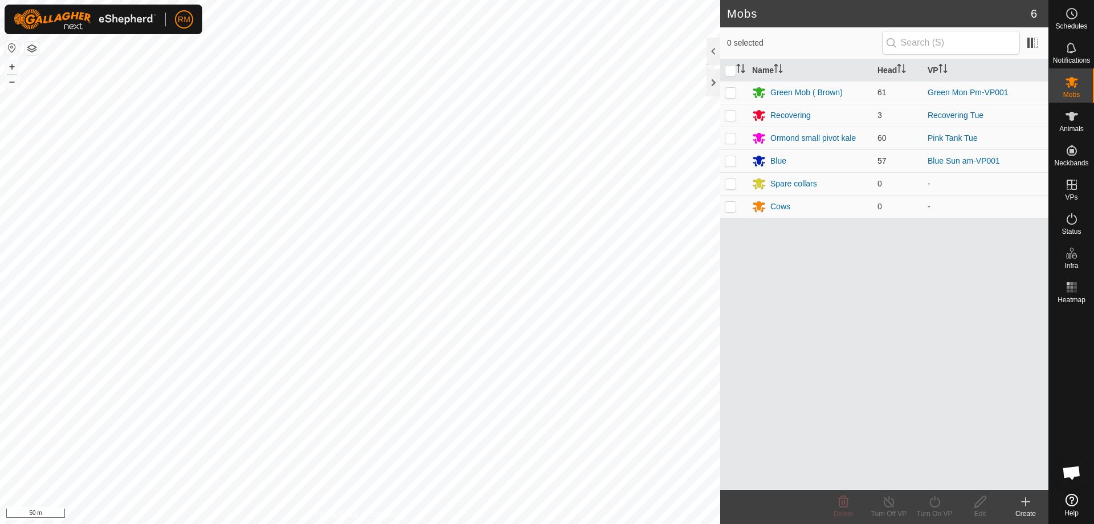
click at [730, 161] on p-checkbox at bounding box center [730, 160] width 11 height 9
checkbox input "true"
click at [935, 506] on icon at bounding box center [934, 501] width 14 height 14
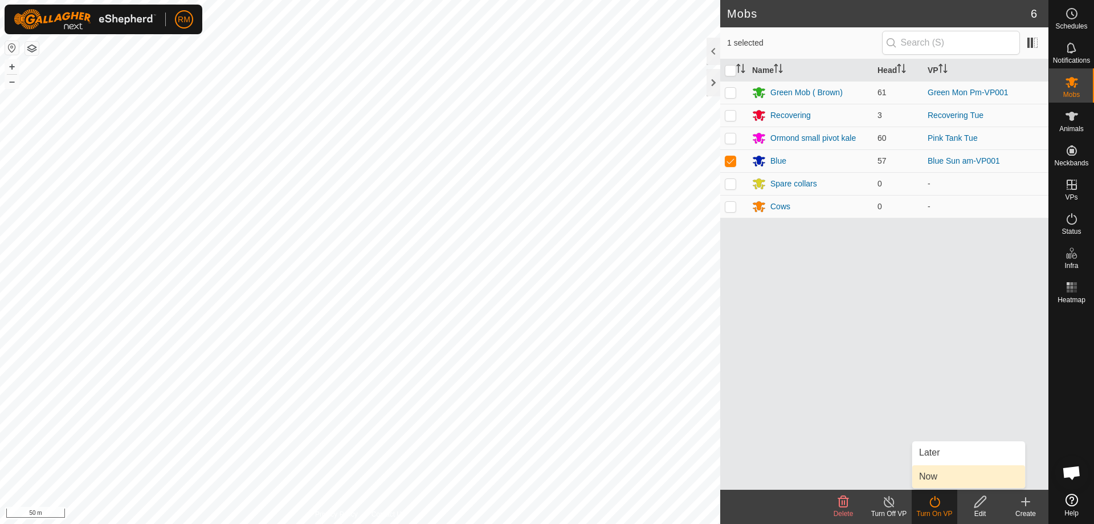
click at [937, 472] on link "Now" at bounding box center [968, 476] width 113 height 23
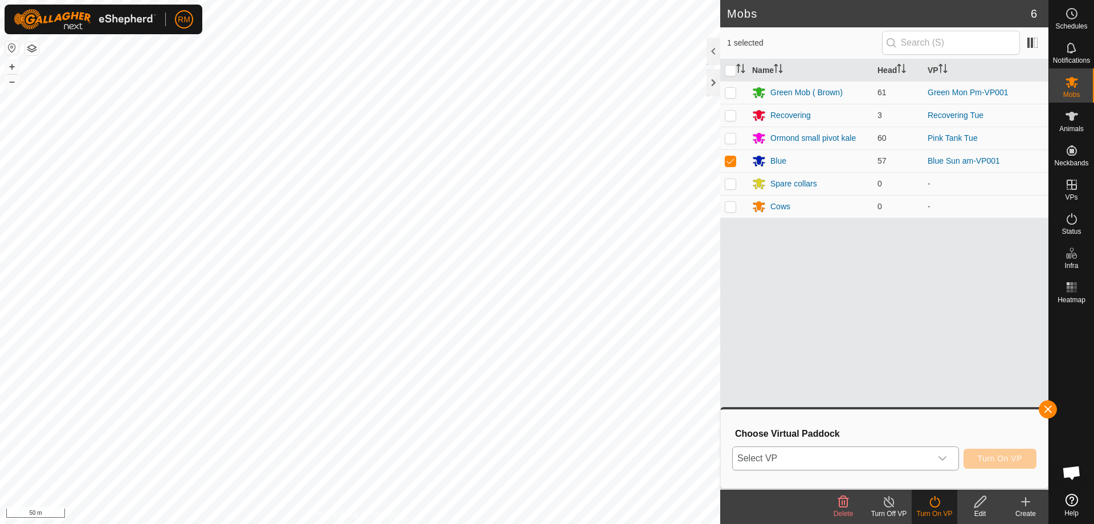
click at [946, 457] on icon "dropdown trigger" at bounding box center [942, 458] width 8 height 5
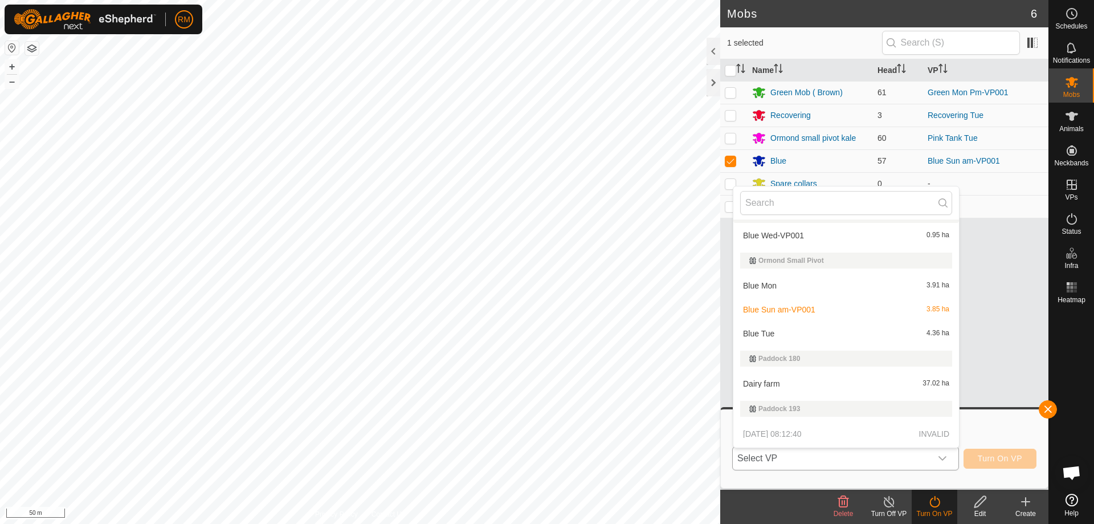
scroll to position [340, 0]
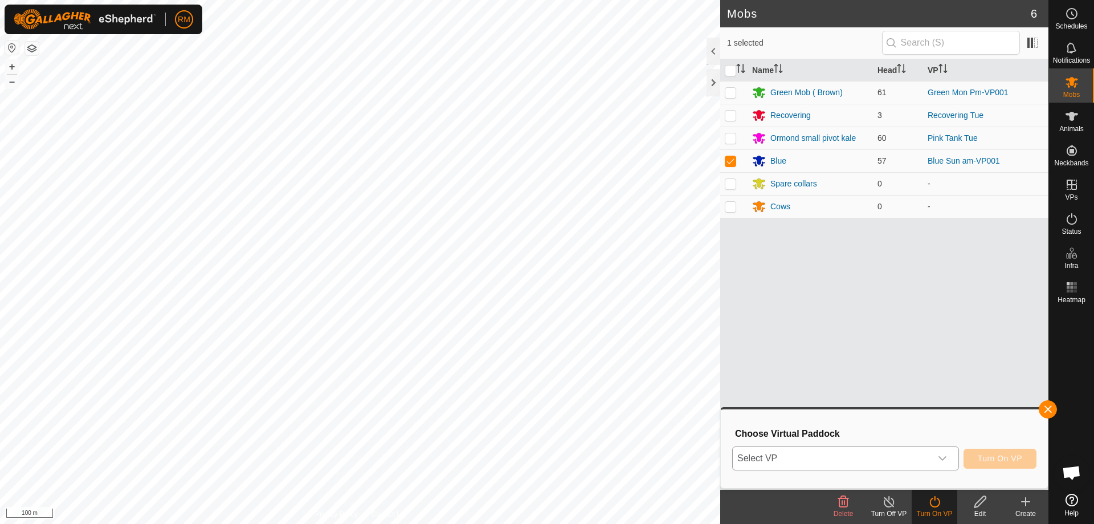
click at [947, 456] on div "dropdown trigger" at bounding box center [942, 458] width 23 height 23
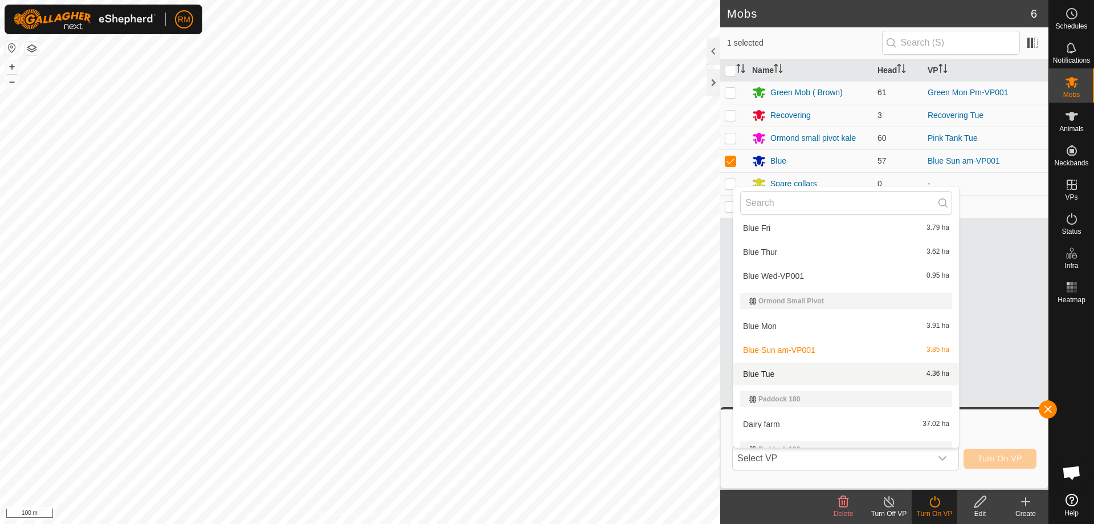
scroll to position [300, 0]
click at [772, 374] on li "Blue Tue 4.36 ha" at bounding box center [846, 373] width 226 height 23
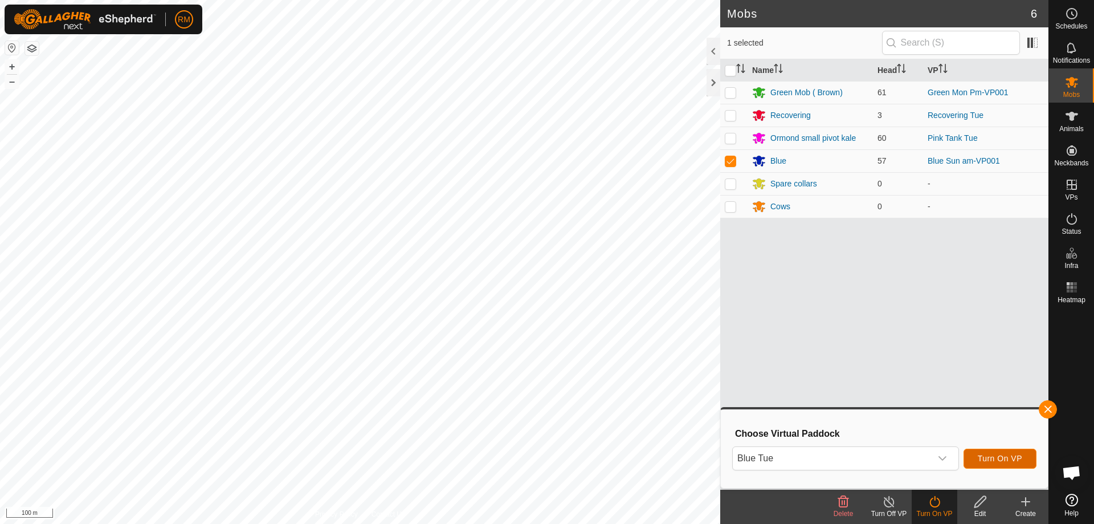
click at [997, 458] on span "Turn On VP" at bounding box center [1000, 457] width 44 height 9
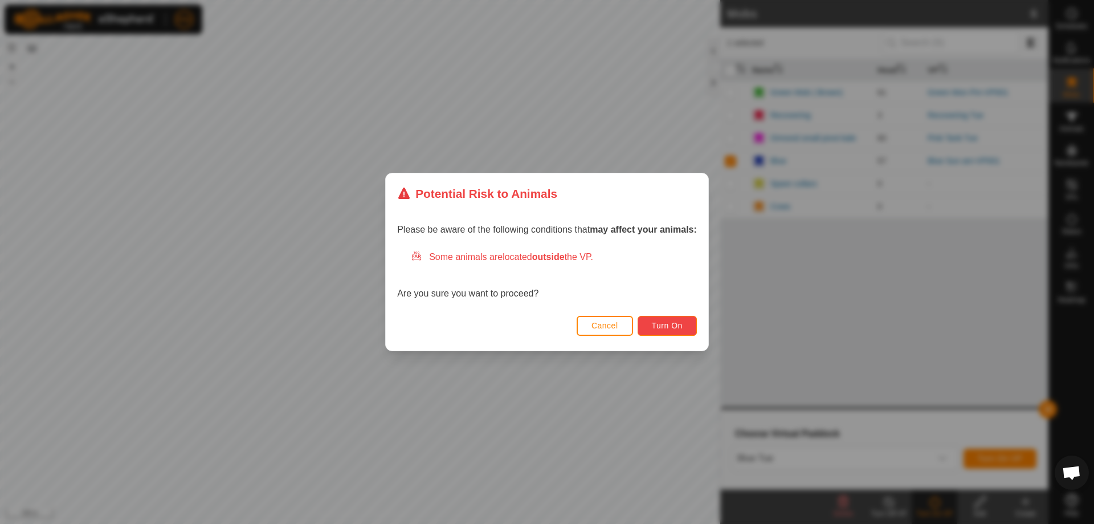
click at [665, 328] on span "Turn On" at bounding box center [667, 325] width 31 height 9
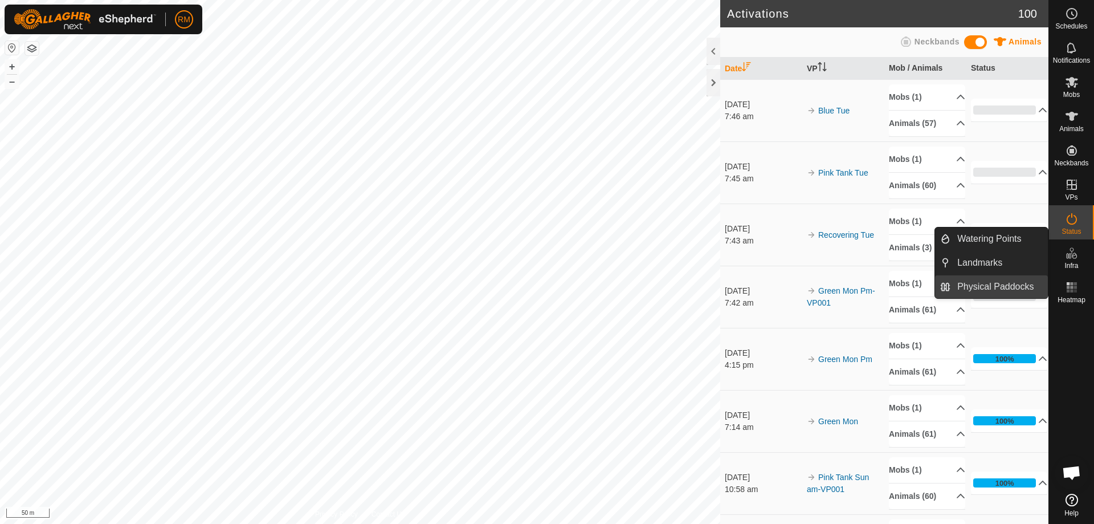
click at [986, 285] on link "Physical Paddocks" at bounding box center [998, 286] width 97 height 23
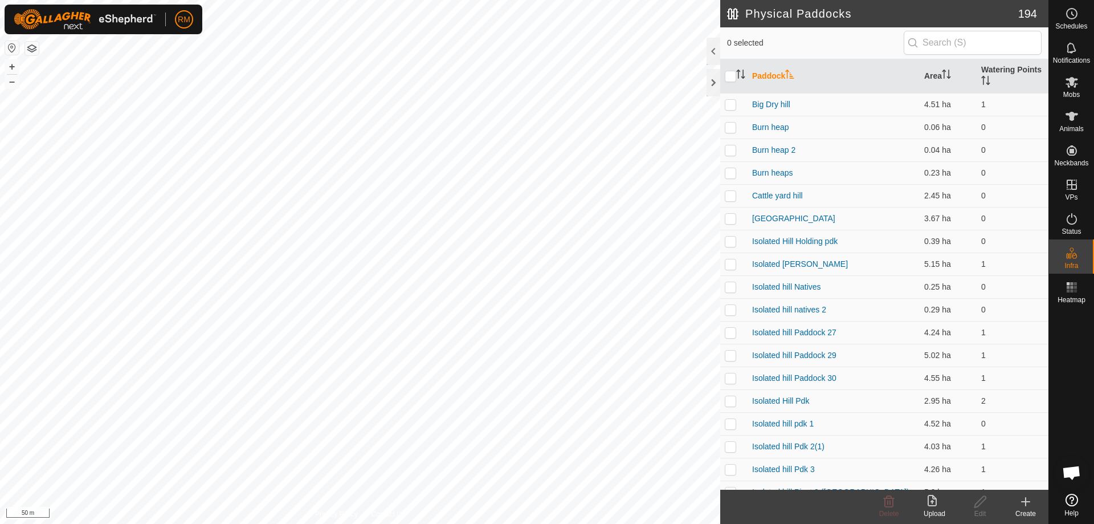
click at [1024, 501] on icon at bounding box center [1025, 501] width 8 height 0
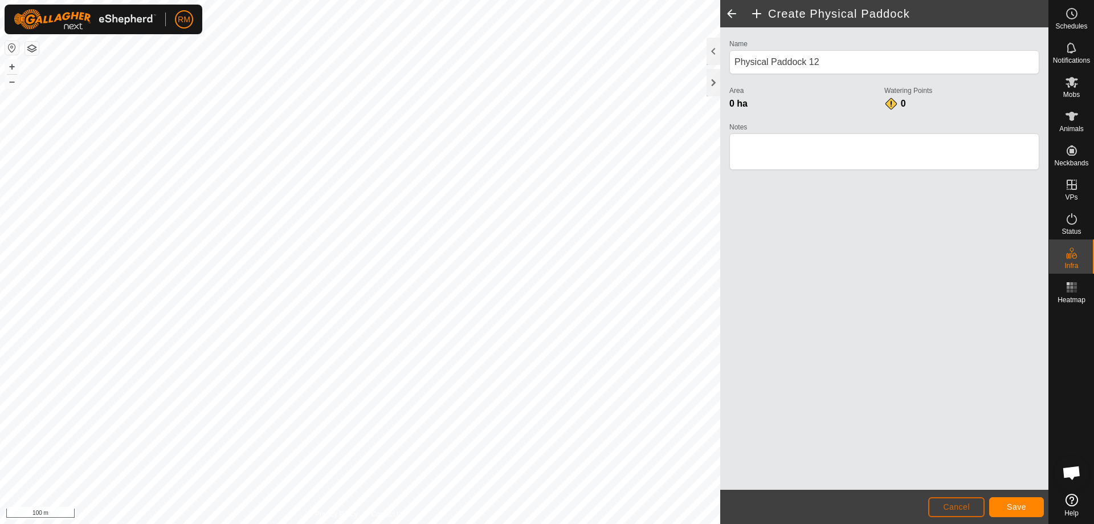
click at [953, 506] on span "Cancel" at bounding box center [956, 506] width 27 height 9
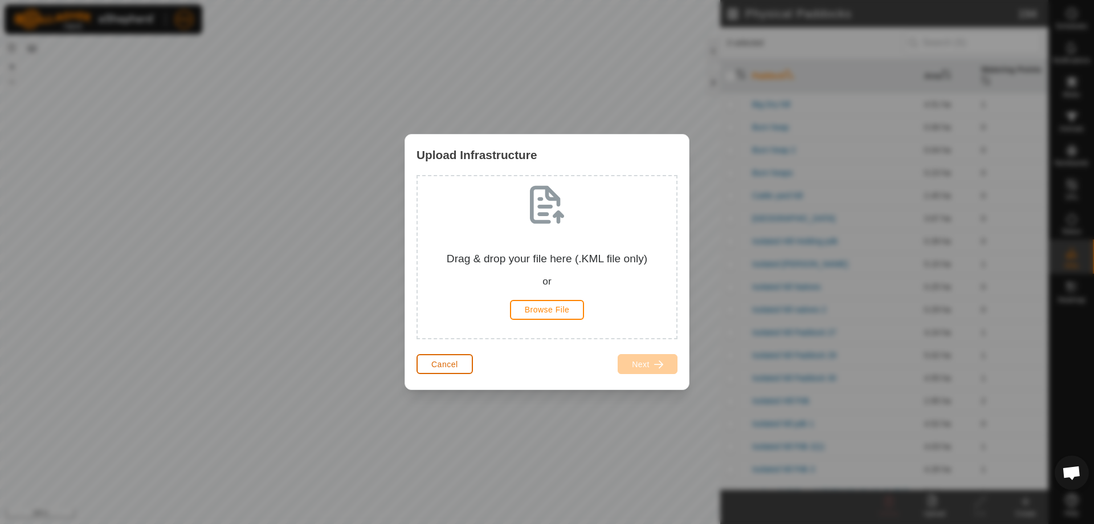
click at [436, 362] on span "Cancel" at bounding box center [444, 363] width 27 height 9
